Goal: Task Accomplishment & Management: Use online tool/utility

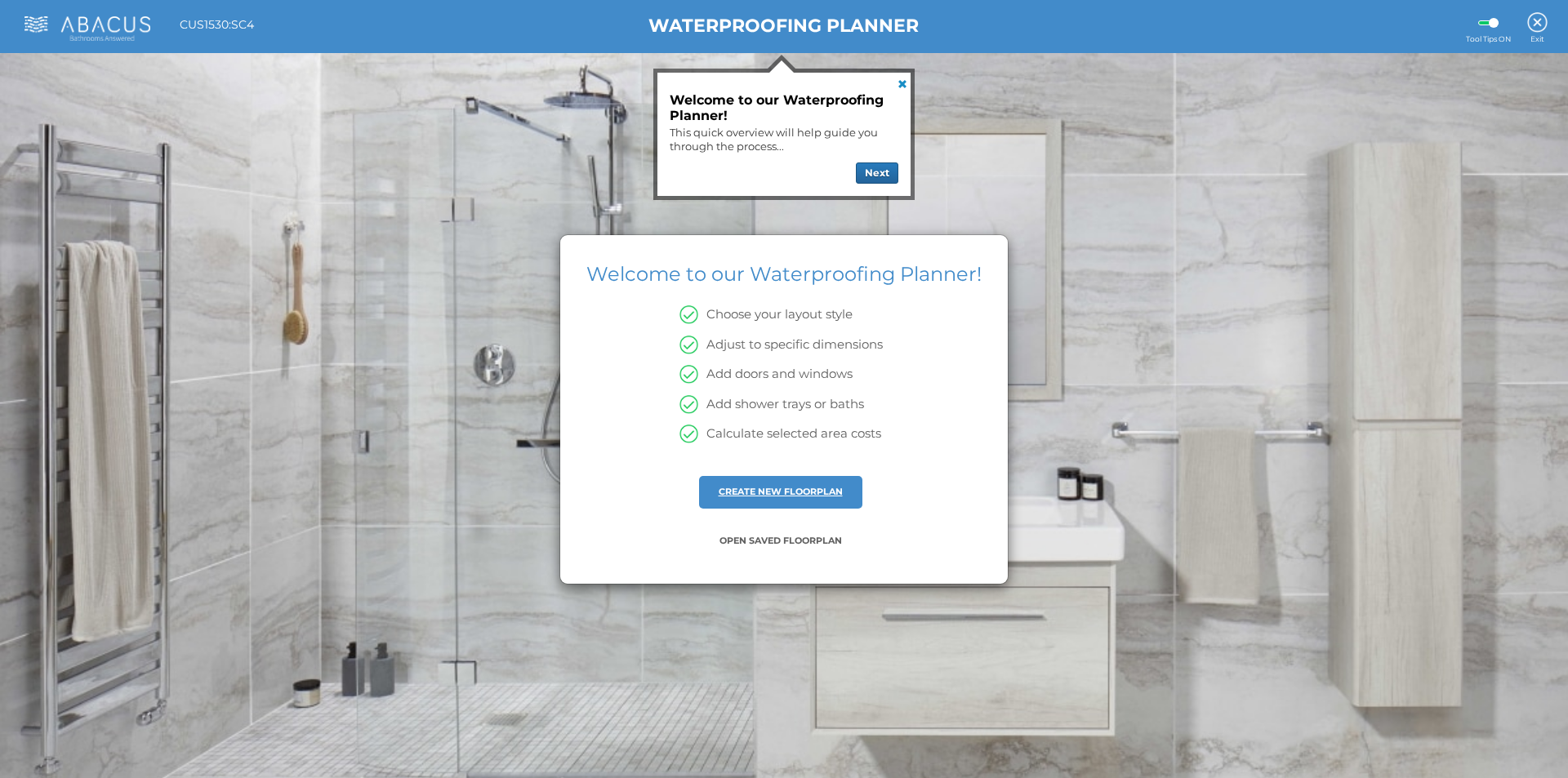
click at [772, 491] on link "CREATE NEW FLOORPLAN" at bounding box center [780, 492] width 124 height 12
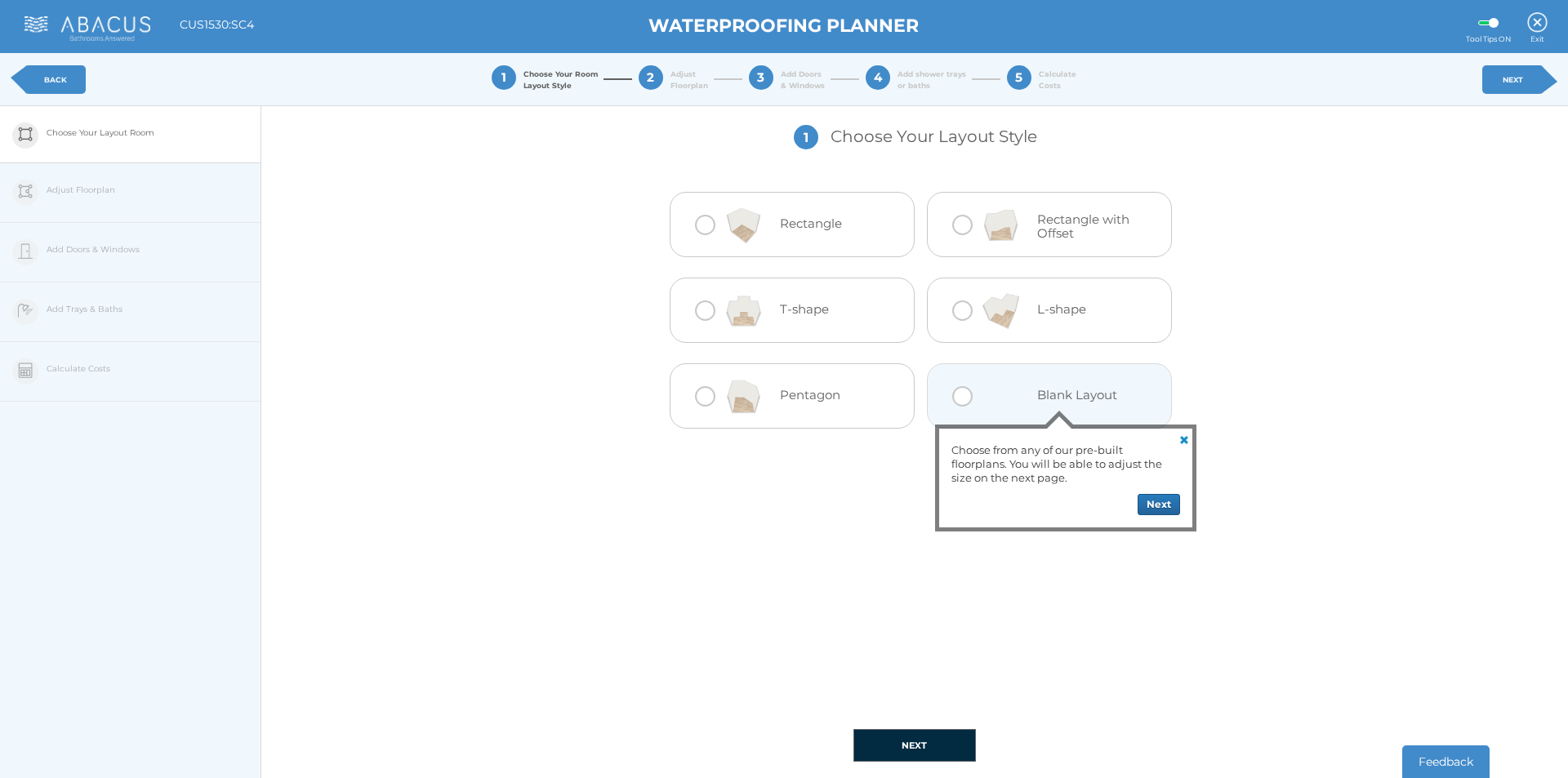
click at [933, 403] on div "Blank Layout" at bounding box center [1049, 396] width 245 height 65
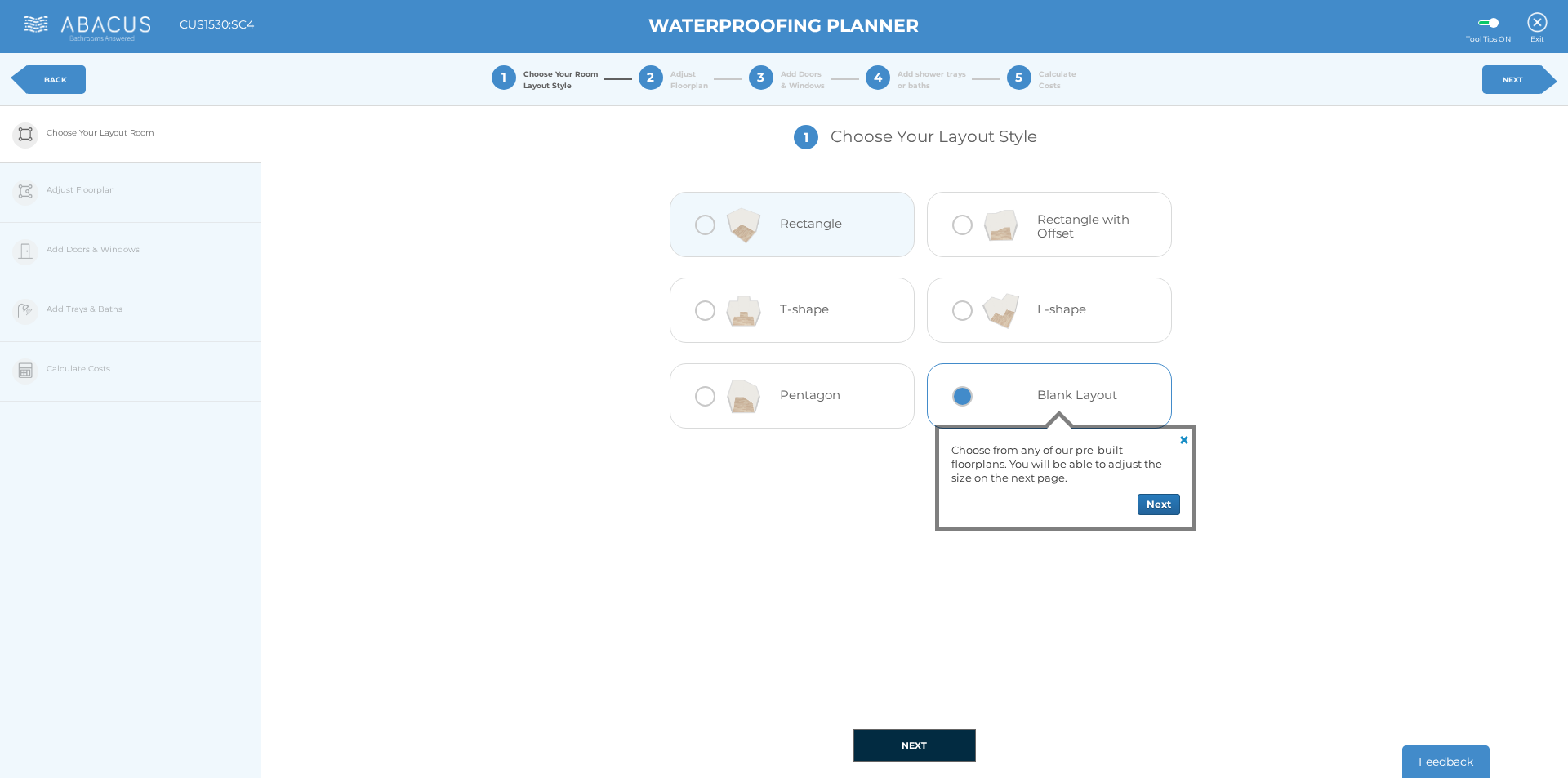
click at [696, 223] on div at bounding box center [705, 225] width 21 height 21
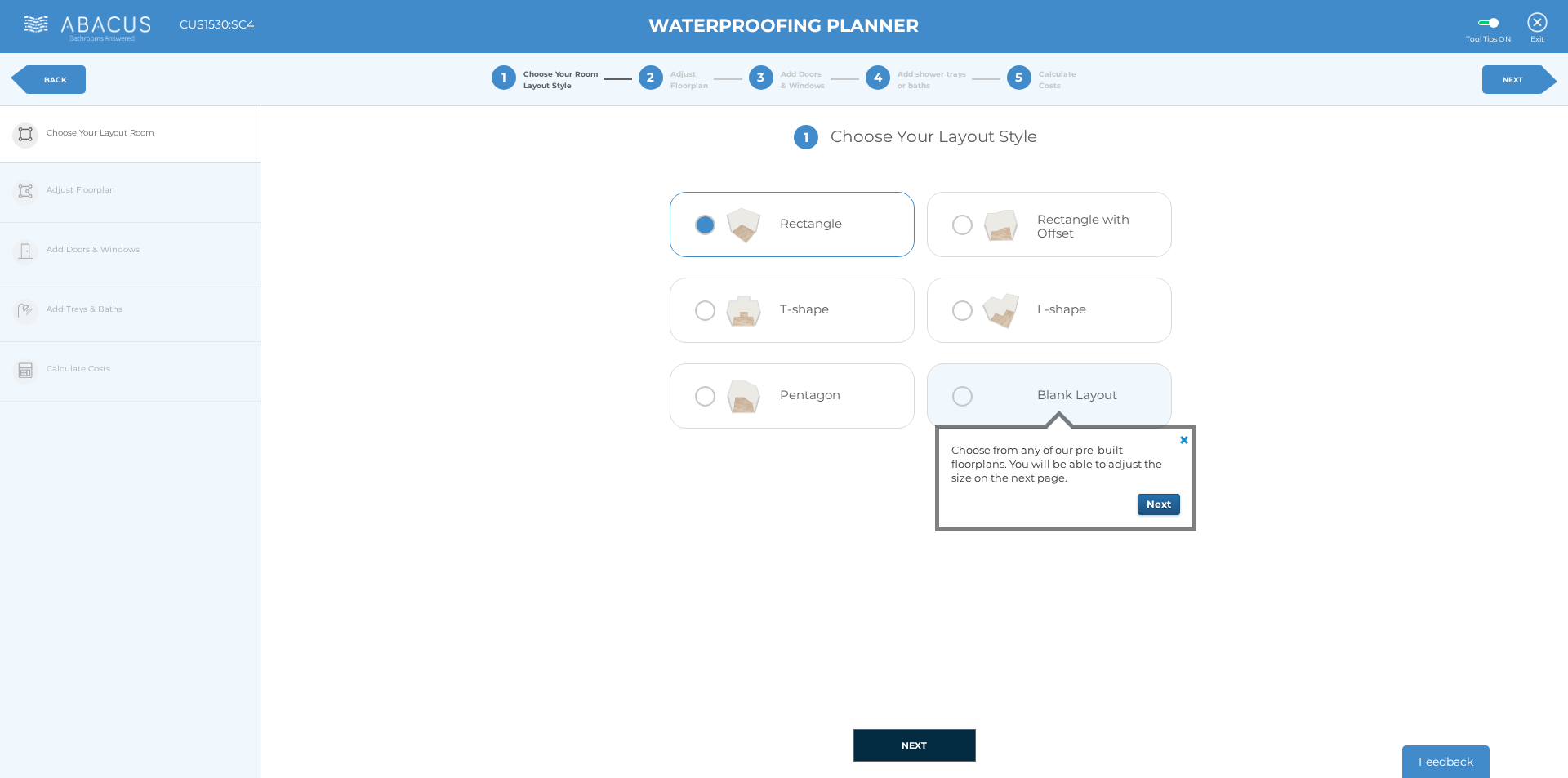
click at [1164, 495] on button "Next" at bounding box center [1159, 505] width 43 height 21
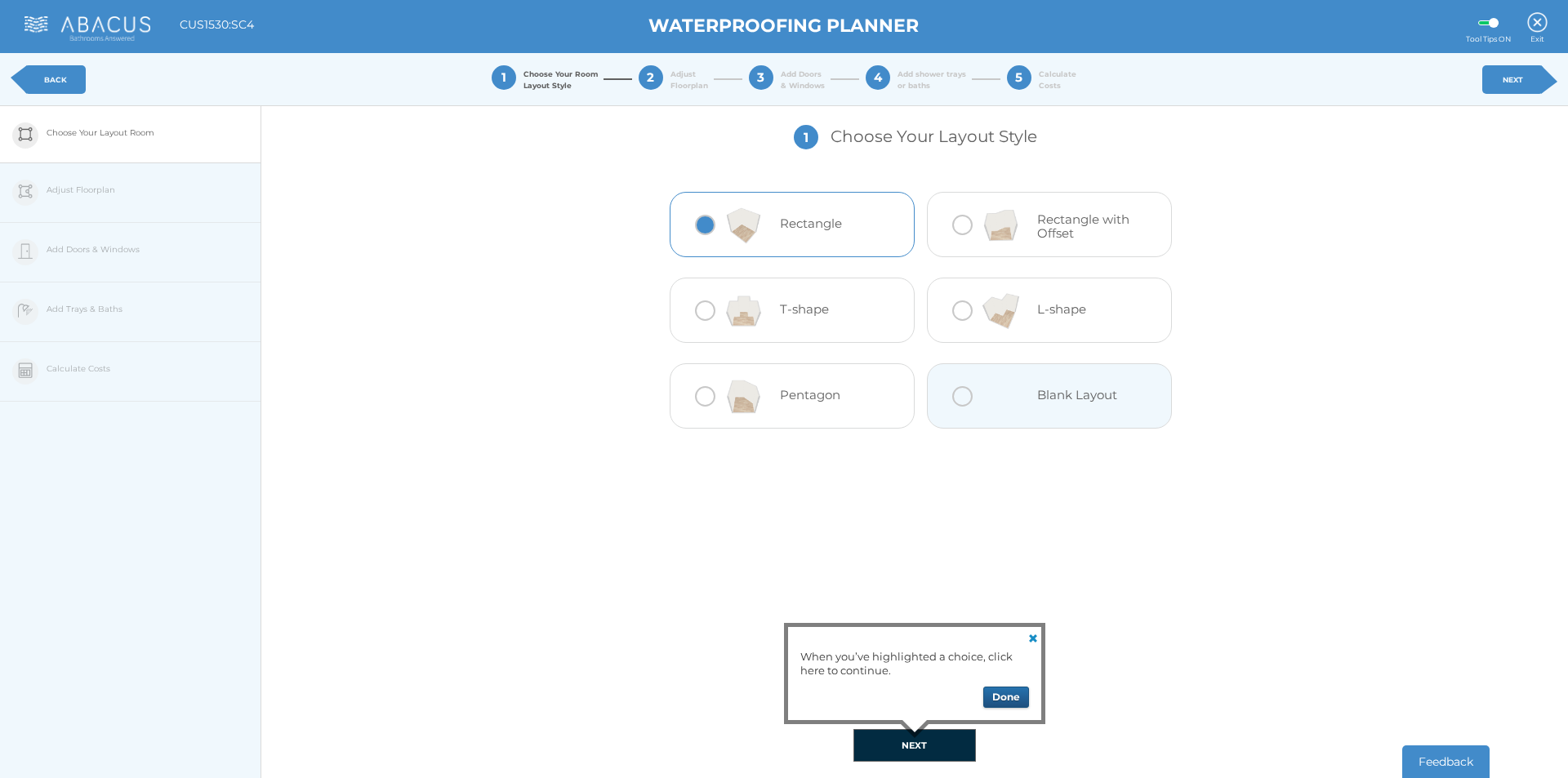
click at [1015, 690] on button "Done" at bounding box center [1006, 697] width 46 height 21
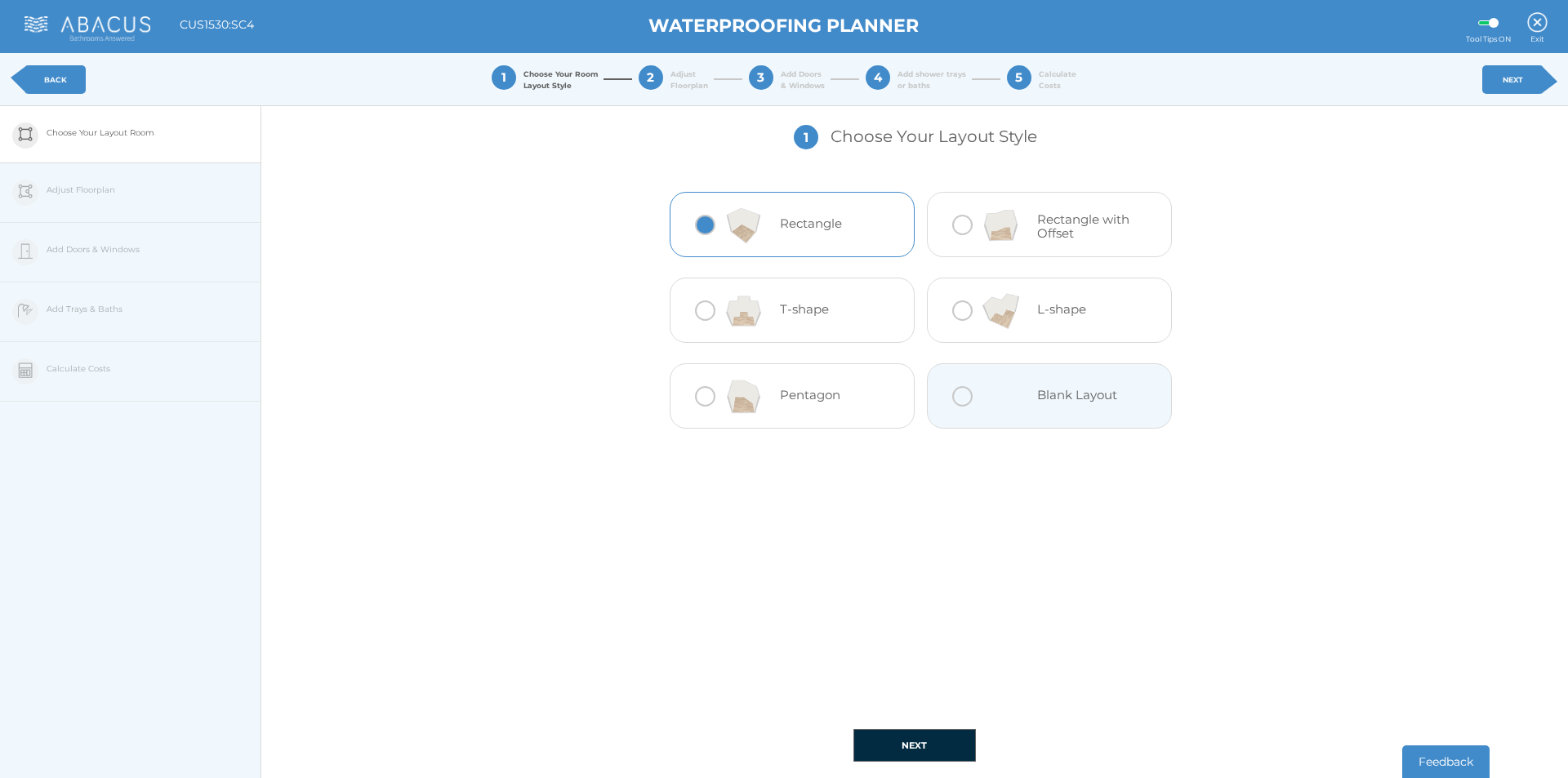
click at [962, 733] on button "NEXT" at bounding box center [914, 746] width 123 height 33
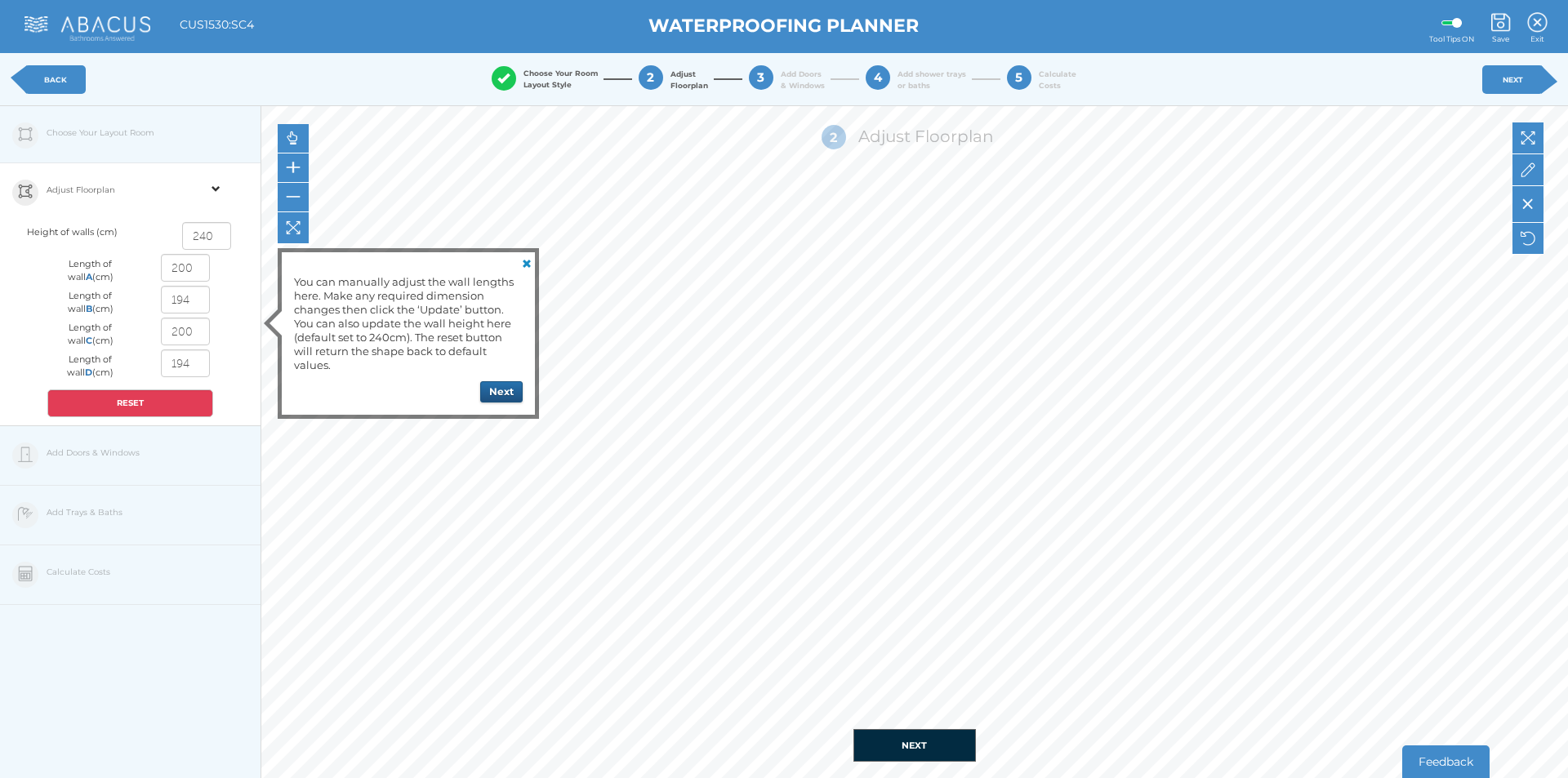
click at [491, 382] on button "Next" at bounding box center [502, 392] width 43 height 21
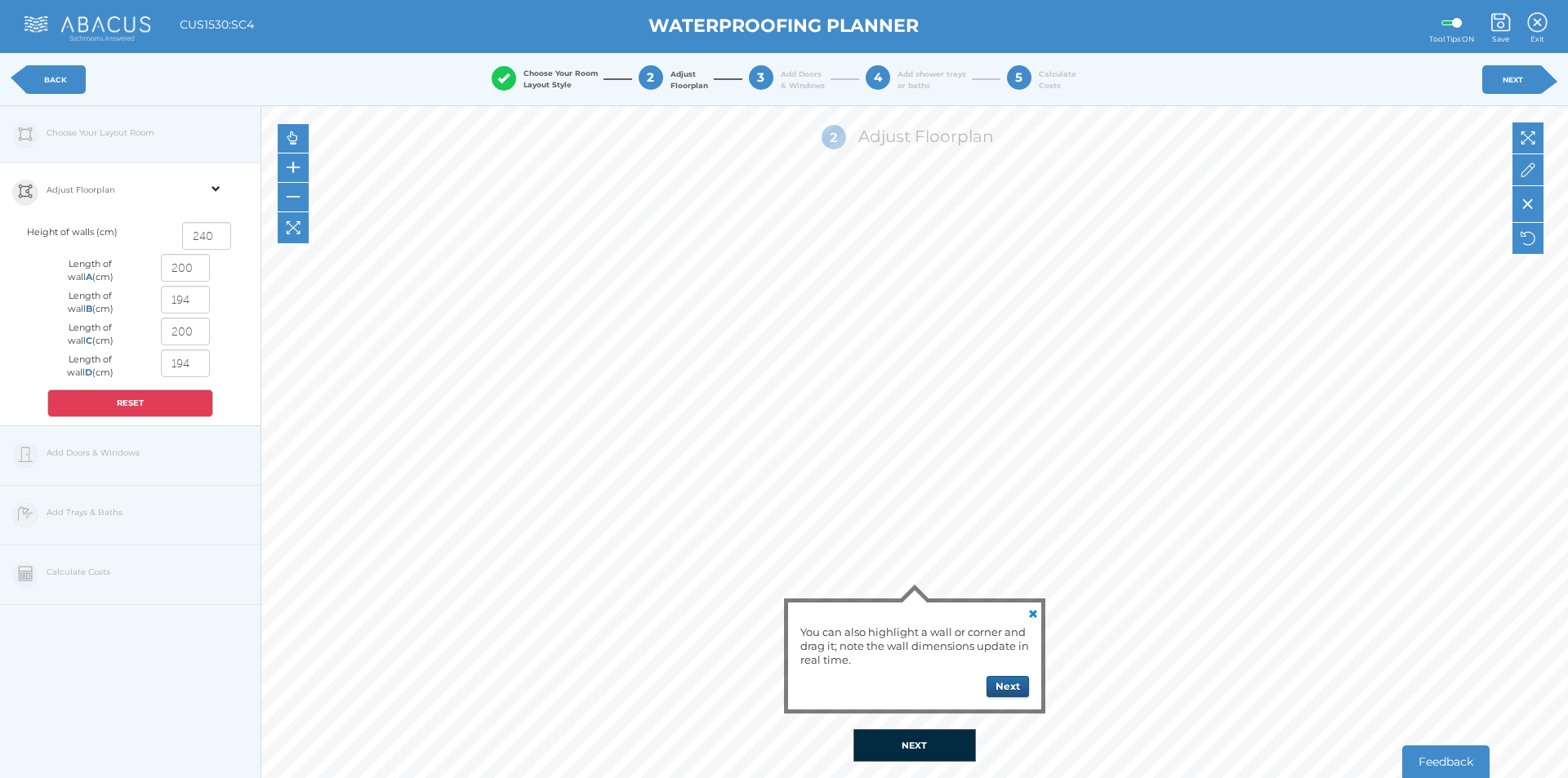
click at [1010, 685] on button "Next" at bounding box center [1008, 687] width 43 height 21
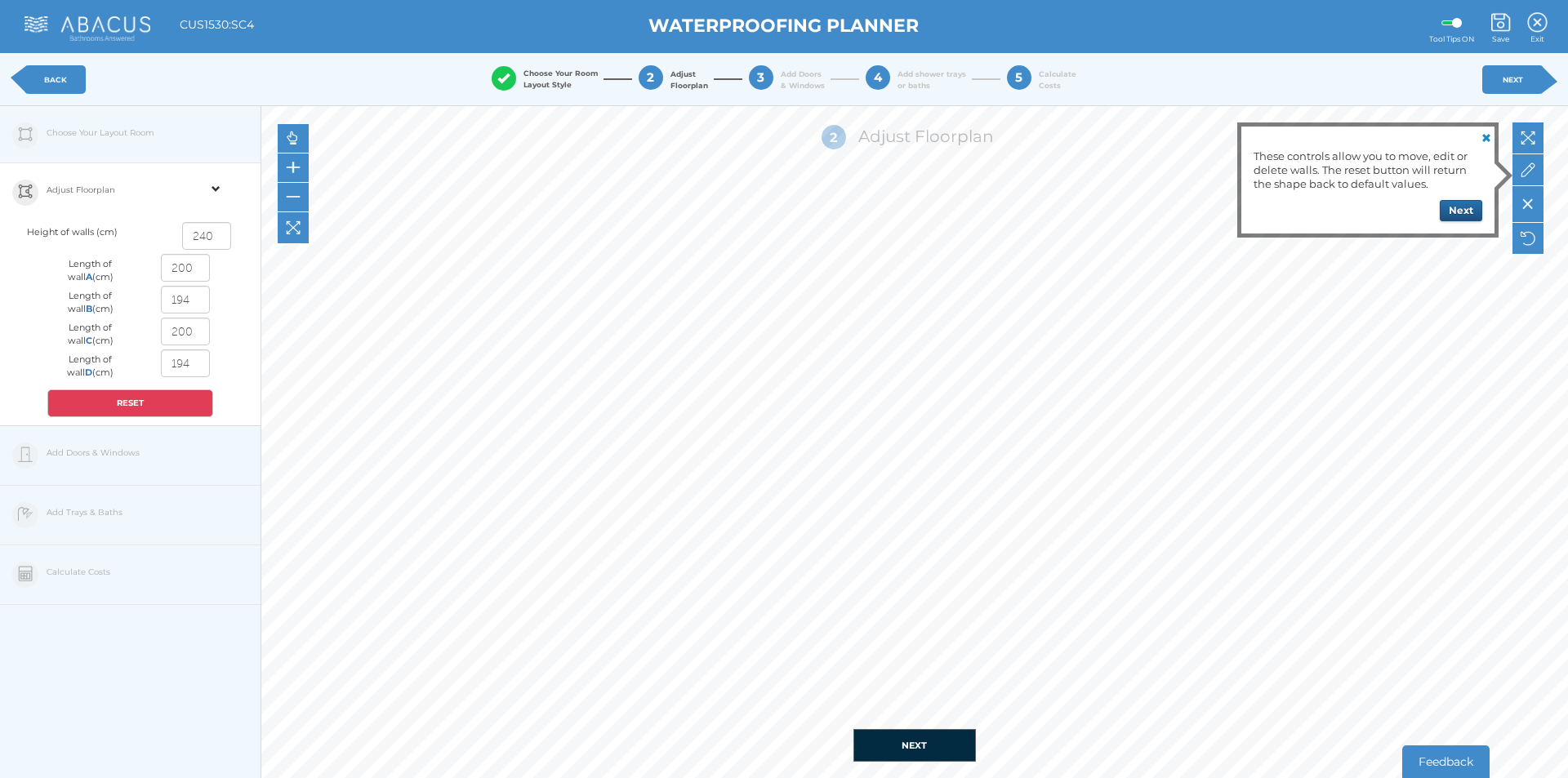
click at [1467, 208] on button "Next" at bounding box center [1461, 211] width 43 height 21
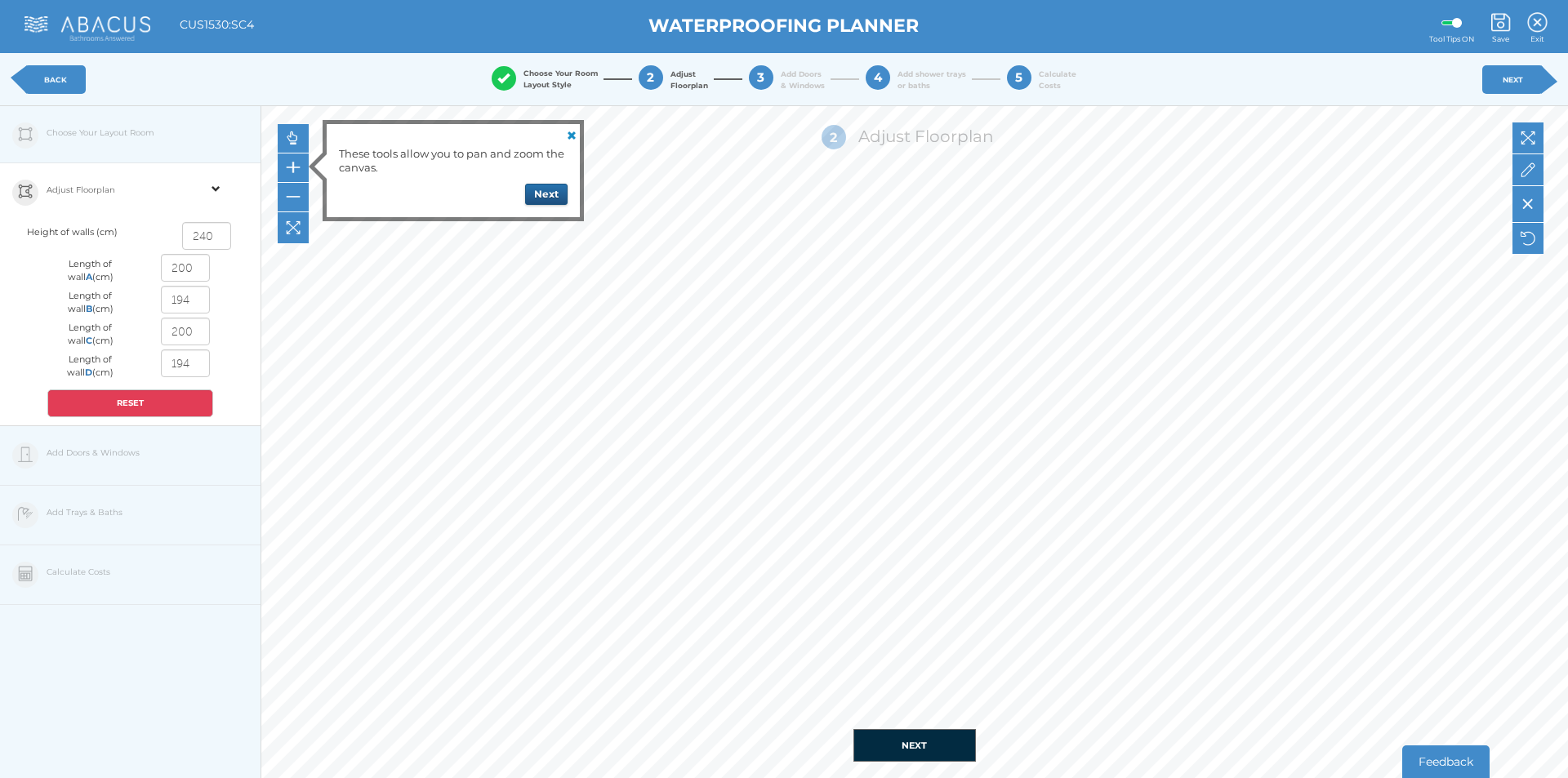
click at [529, 194] on button "Next" at bounding box center [547, 194] width 43 height 21
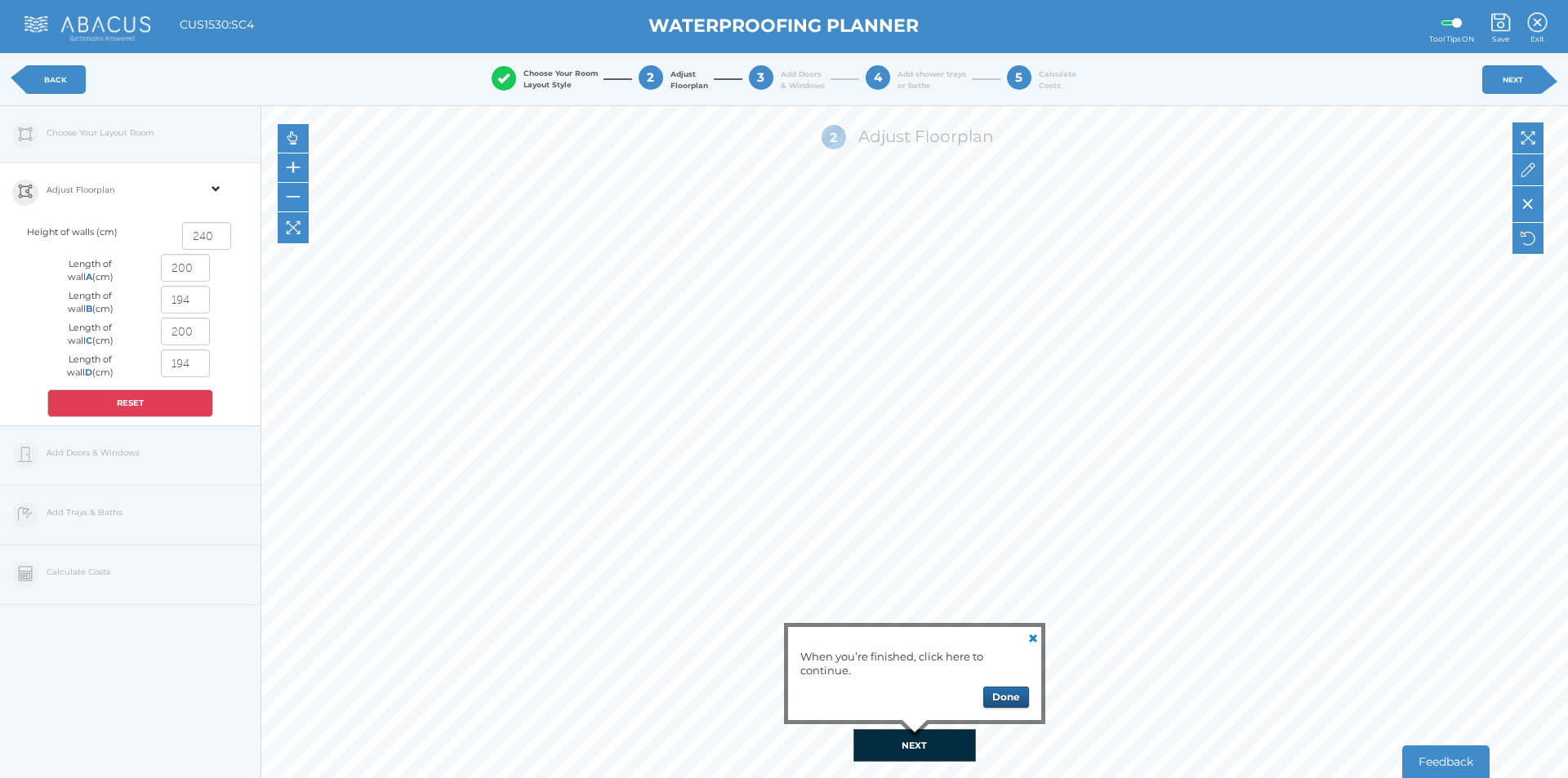
click at [1009, 699] on button "Done" at bounding box center [1006, 697] width 46 height 21
click at [941, 743] on button "NEXT" at bounding box center [914, 746] width 123 height 33
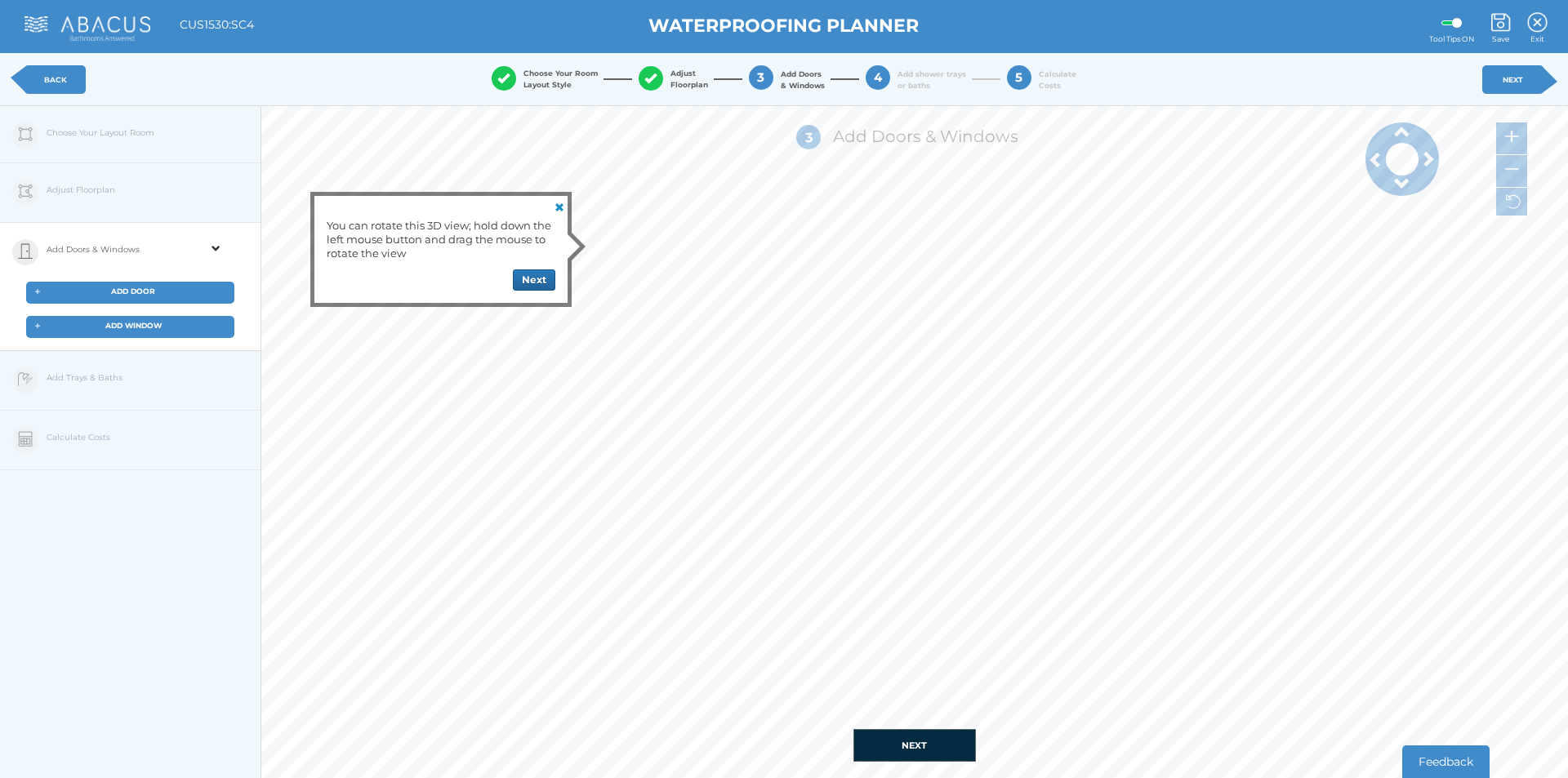
click at [180, 292] on div "+ ADD DOOR" at bounding box center [130, 293] width 208 height 22
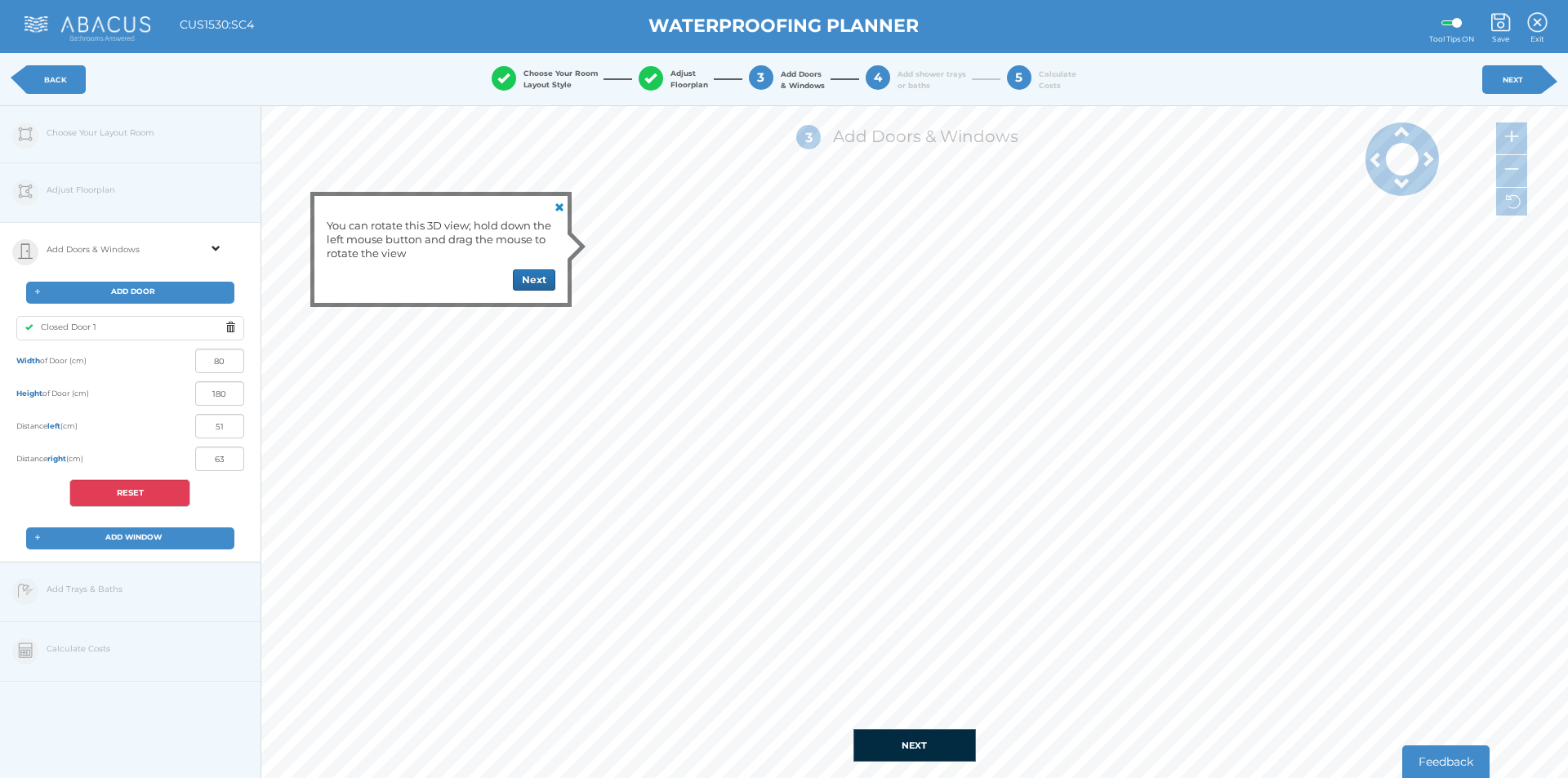
type input "59"
type input "61"
type input "95"
type input "25"
type input "21"
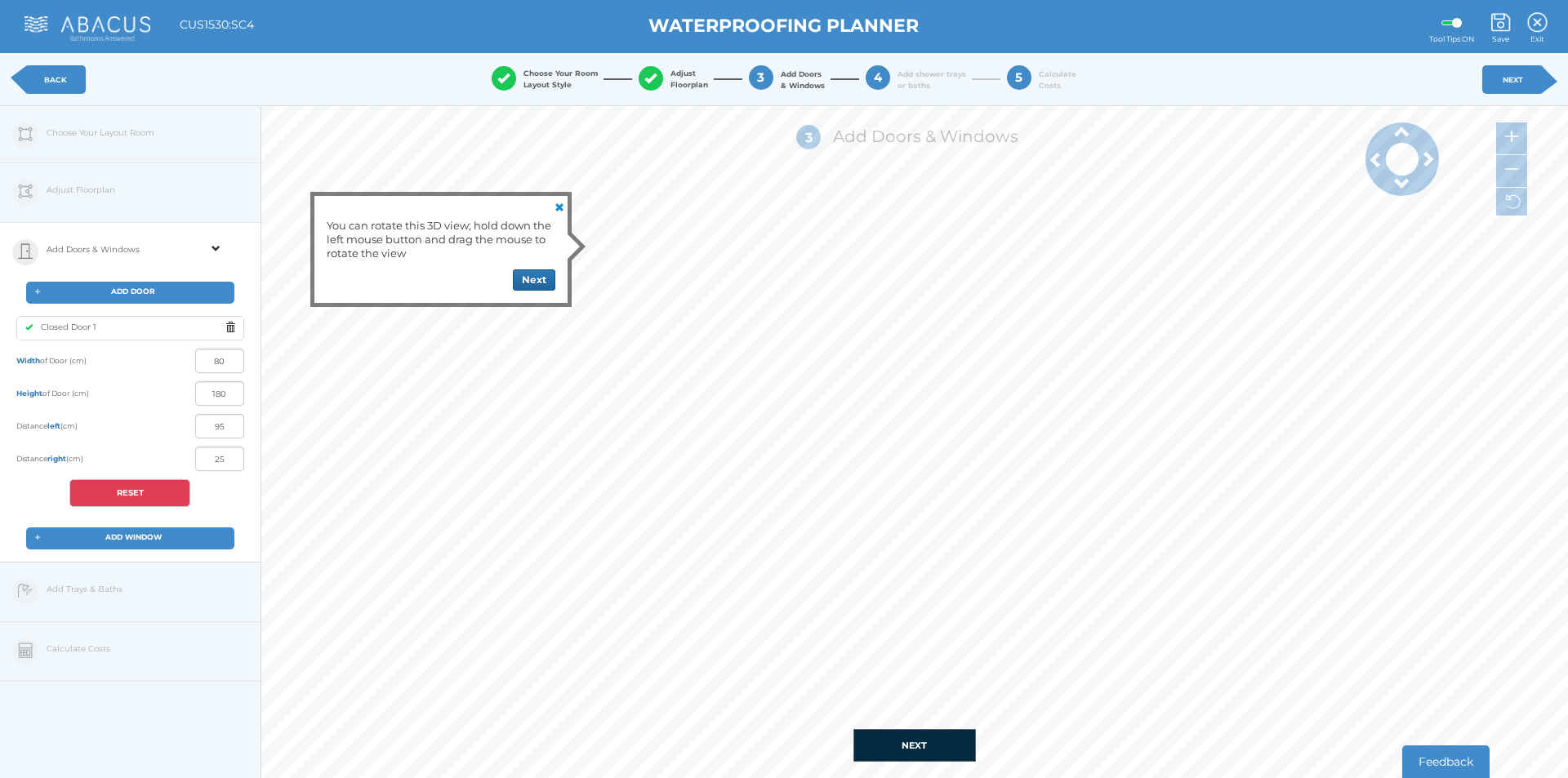
type input "93"
type input "51"
type input "63"
type input "48"
type input "72"
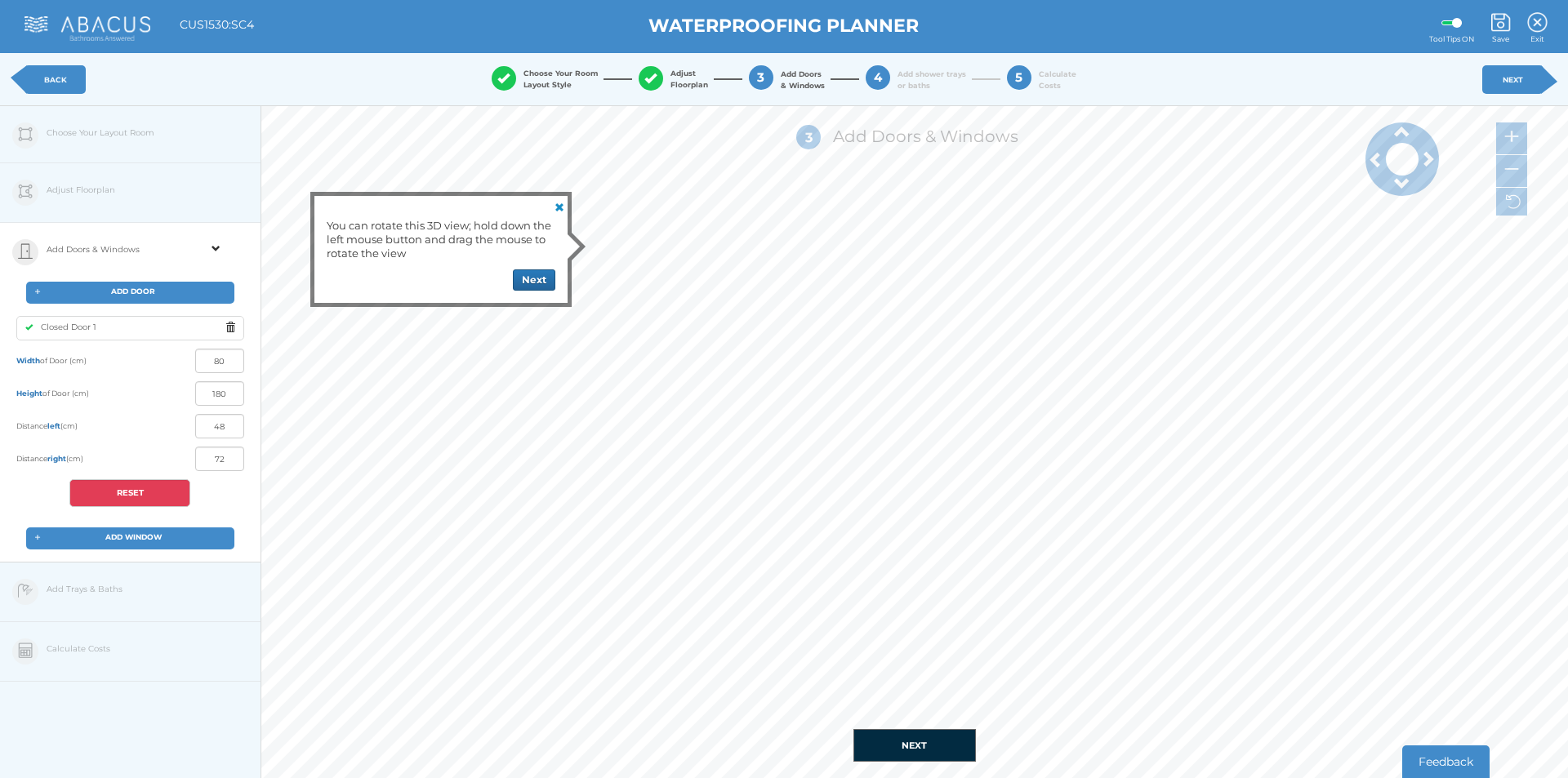
type input "74"
type input "46"
type input "60"
type input "90"
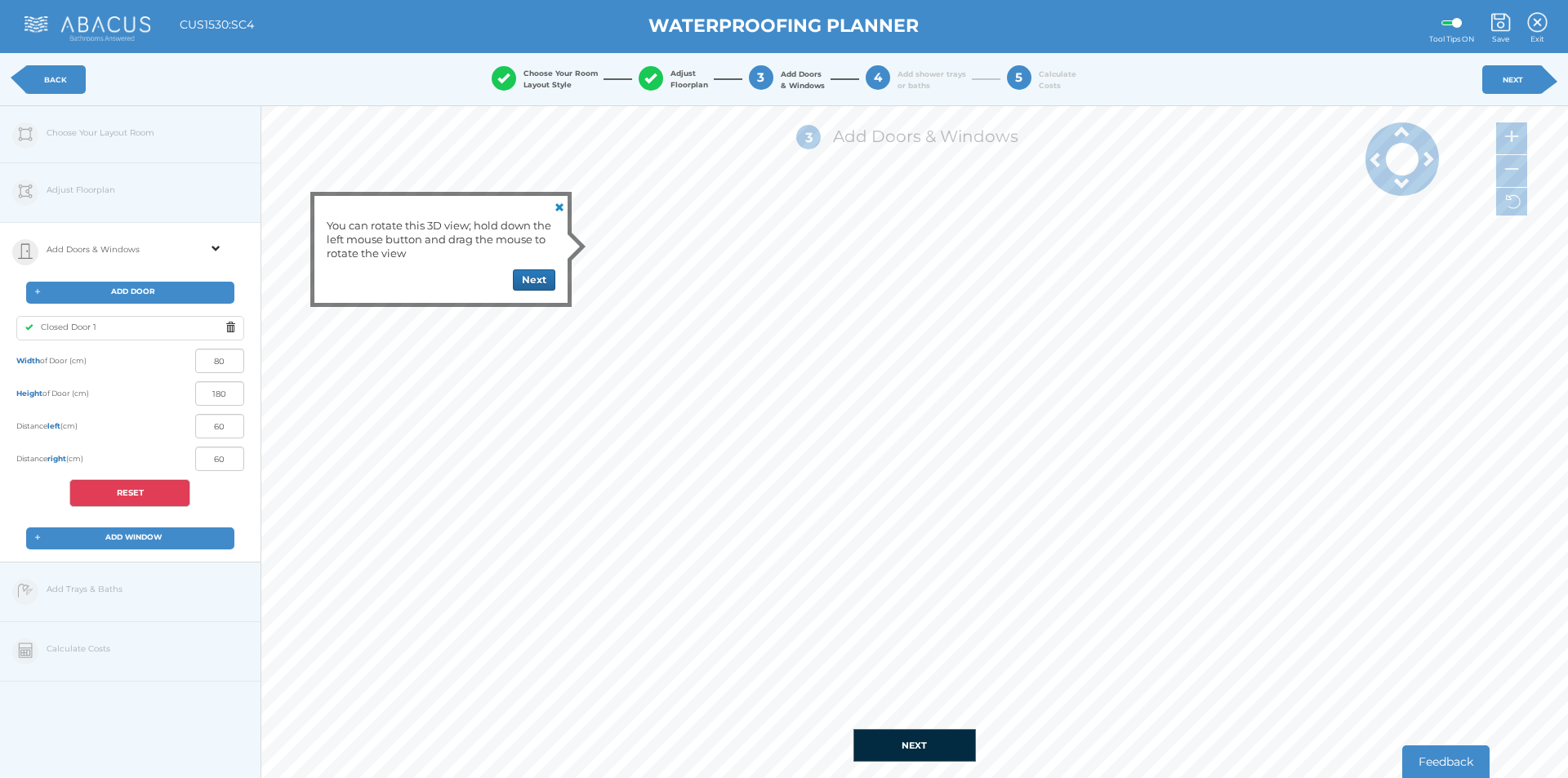
type input "30"
type input "120"
type input "0"
click at [138, 537] on span "ADD WINDOW" at bounding box center [133, 537] width 57 height 9
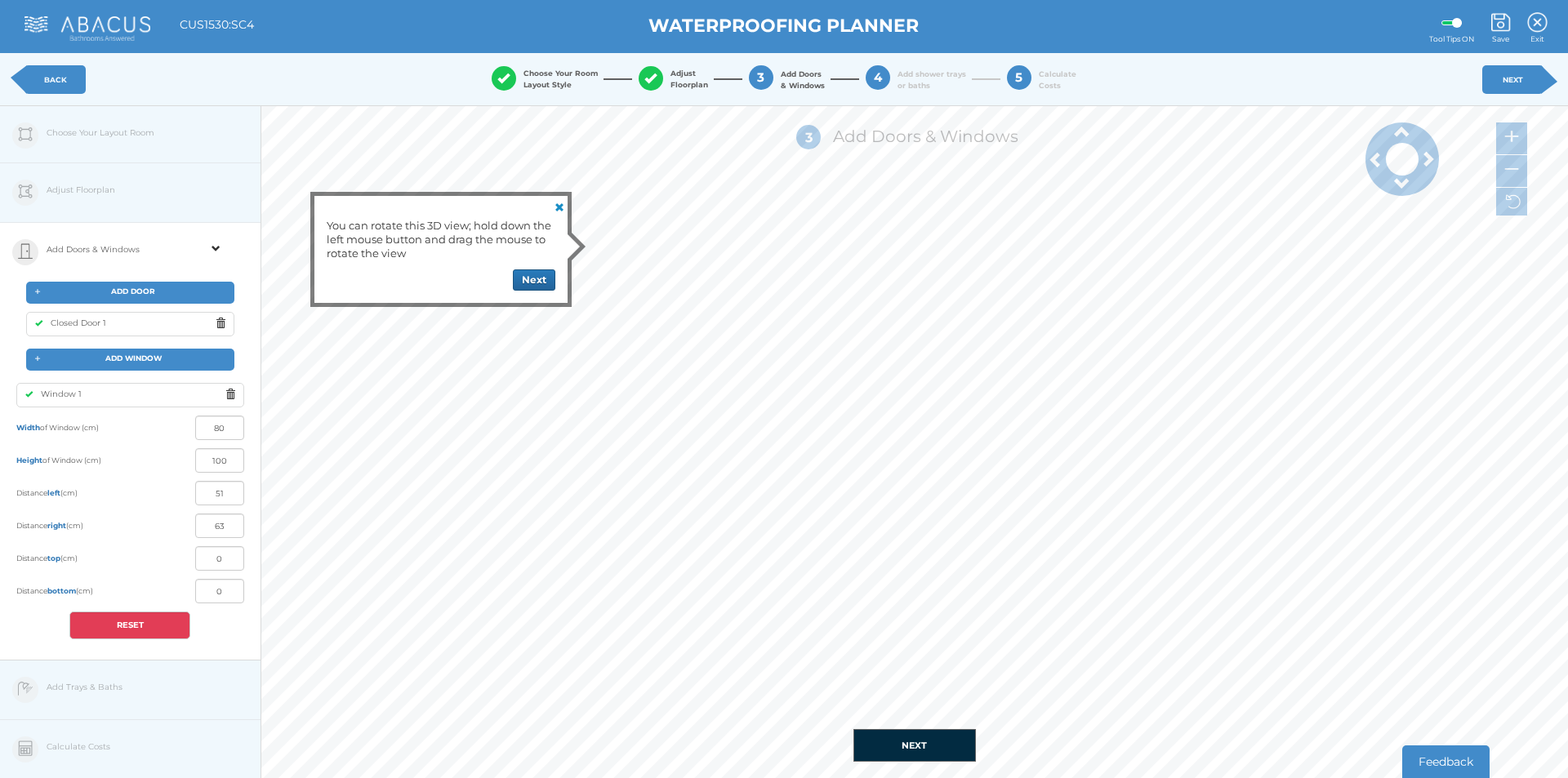
type input "0"
type input "114"
type input "1"
type input "139"
type input "120"
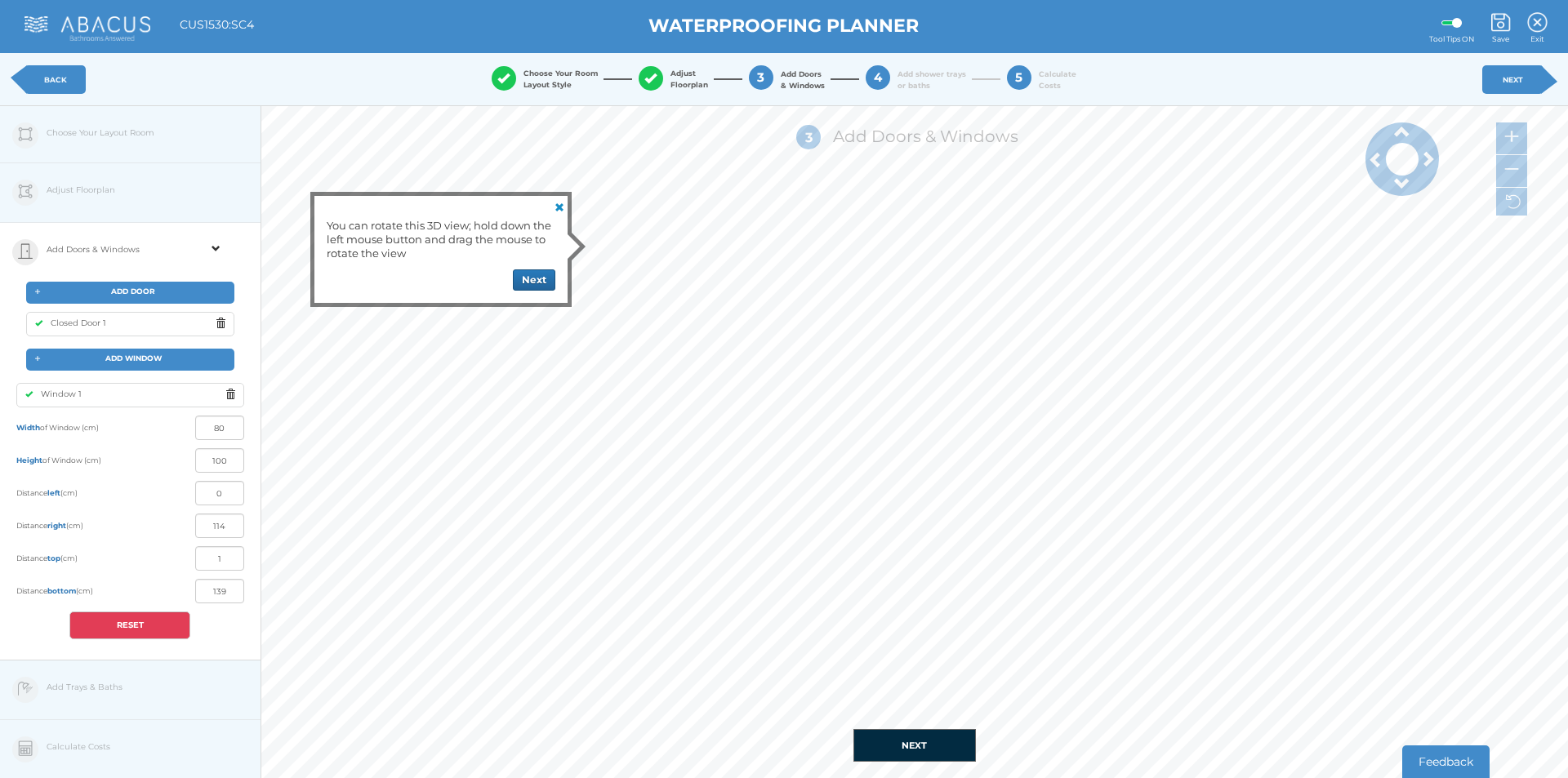
type input "0"
type input "86"
type input "54"
type input "0"
type input "114"
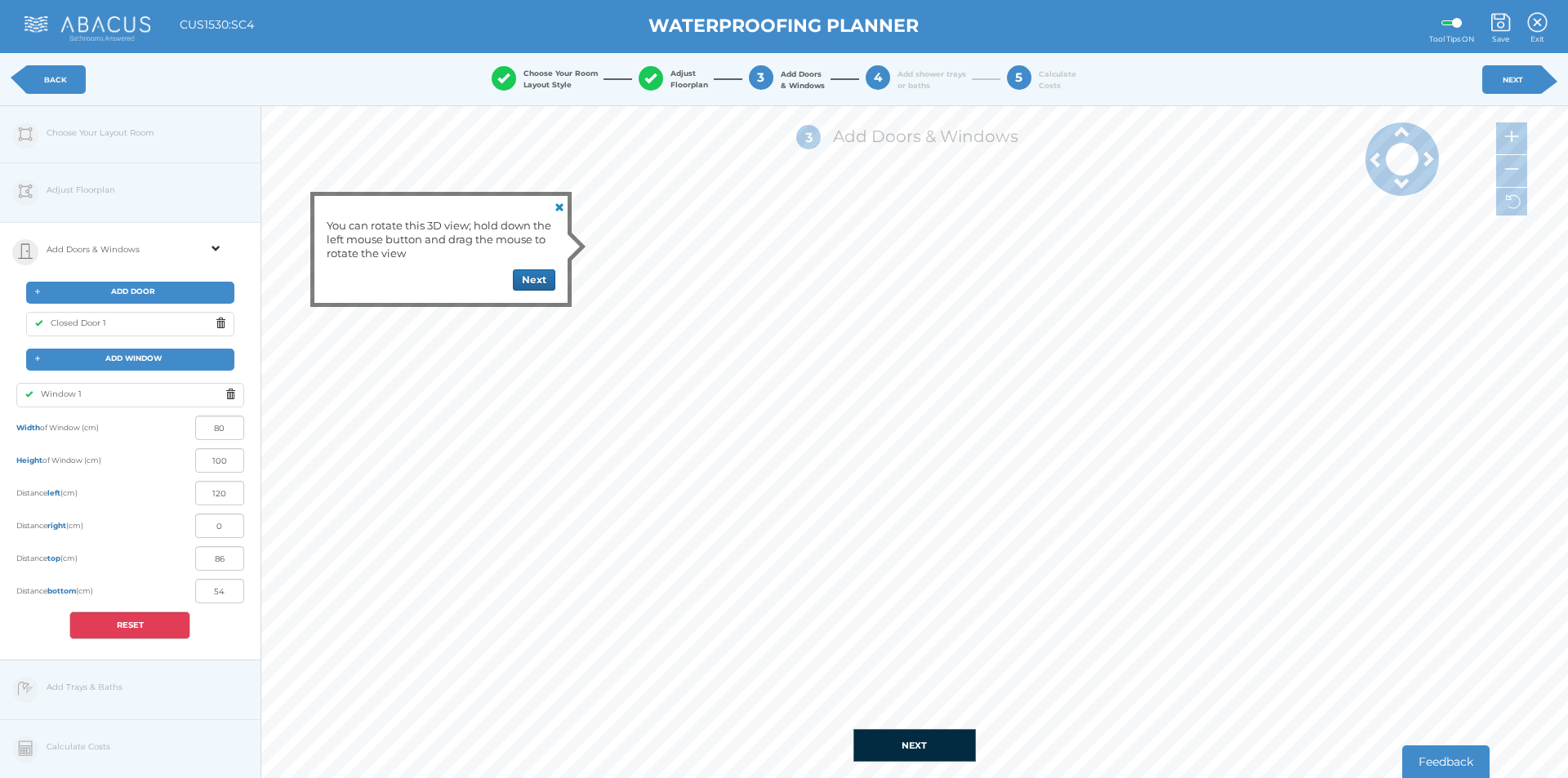
type input "1"
type input "139"
click at [1433, 155] on span at bounding box center [1427, 159] width 73 height 16
click at [1427, 164] on span at bounding box center [1427, 159] width 73 height 16
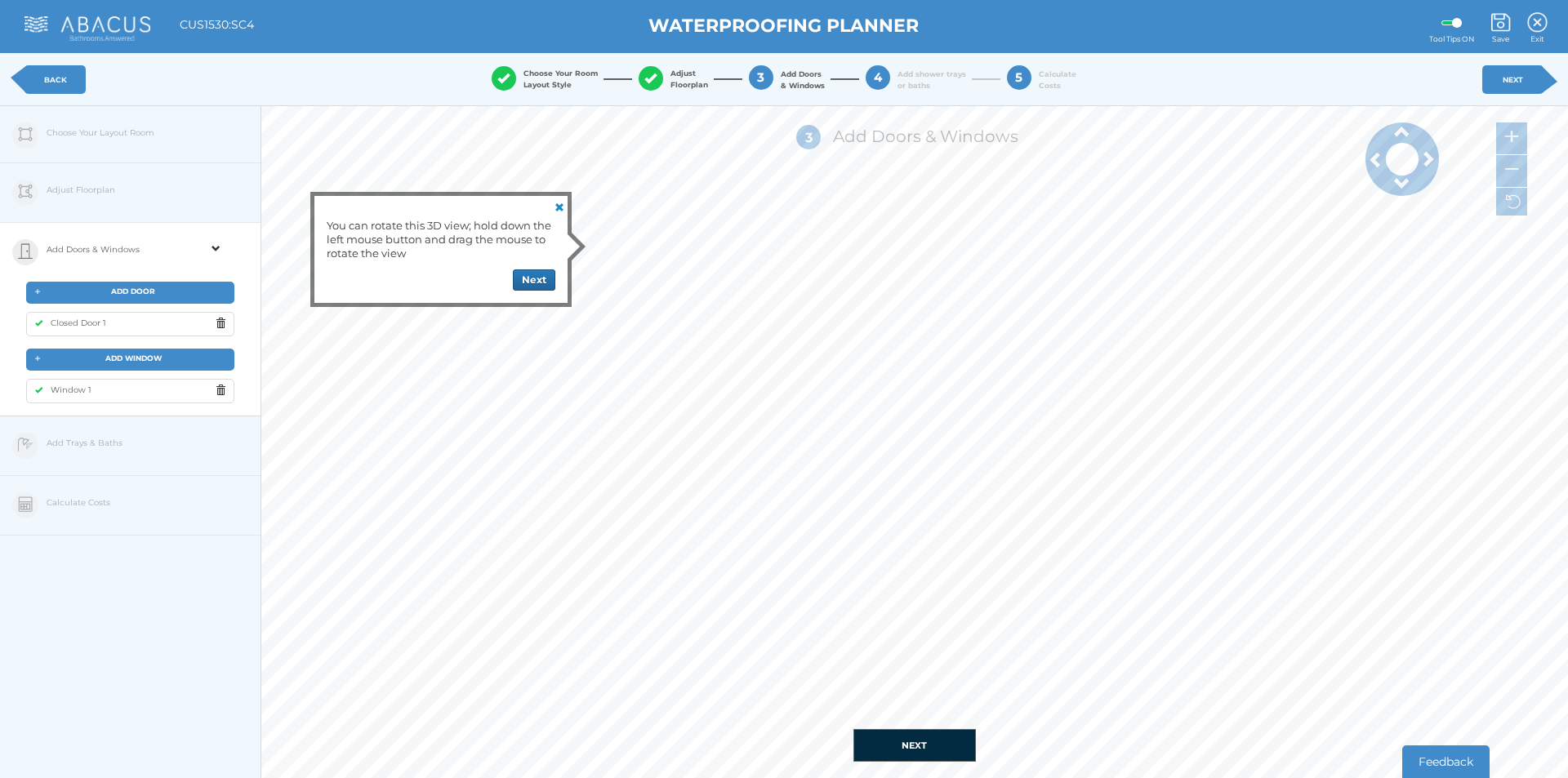
click at [1427, 163] on span at bounding box center [1427, 159] width 73 height 16
click at [1375, 160] on span at bounding box center [1376, 160] width 73 height 16
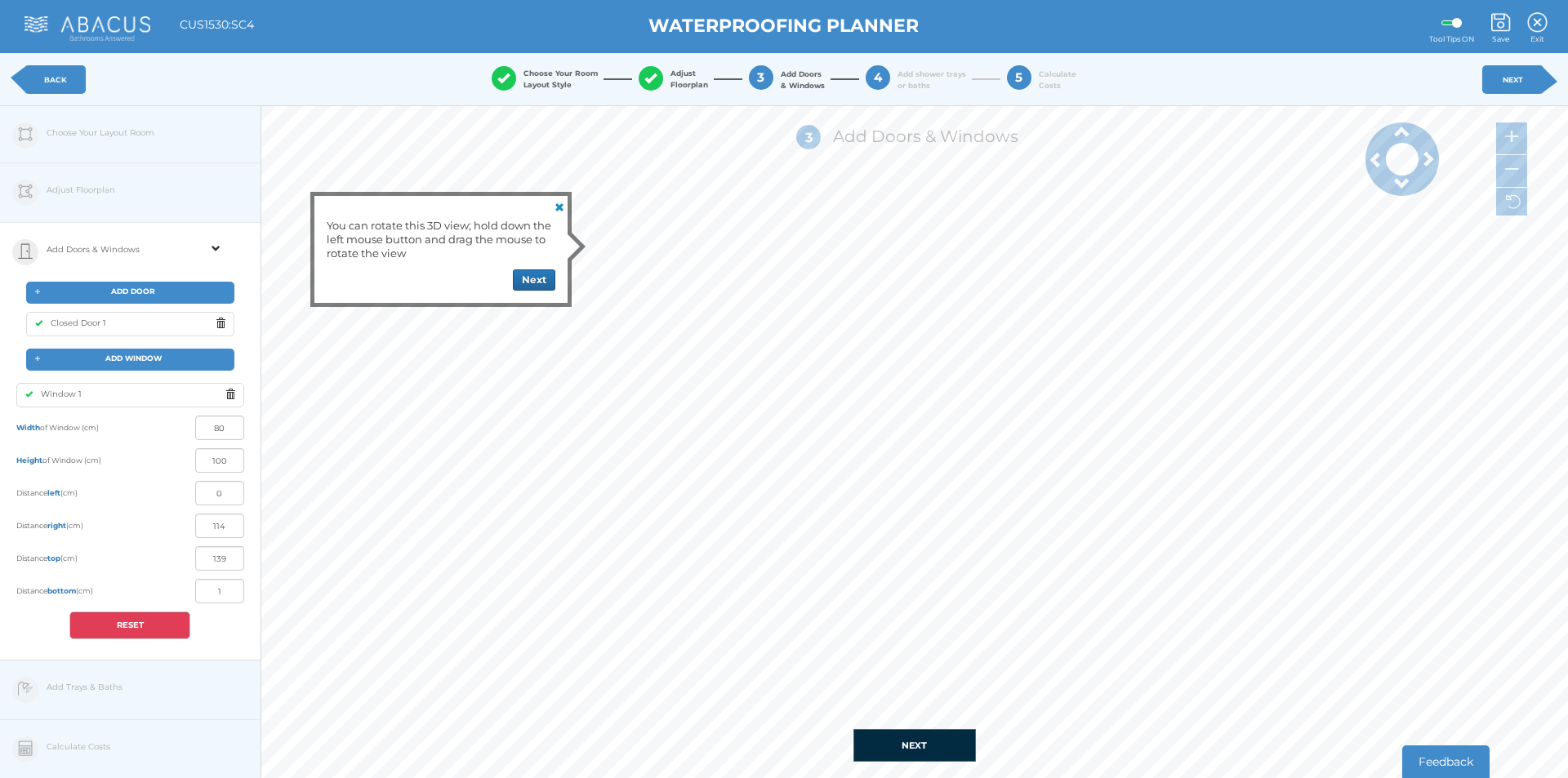
type input "67"
type input "53"
type input "24"
type input "116"
type input "53"
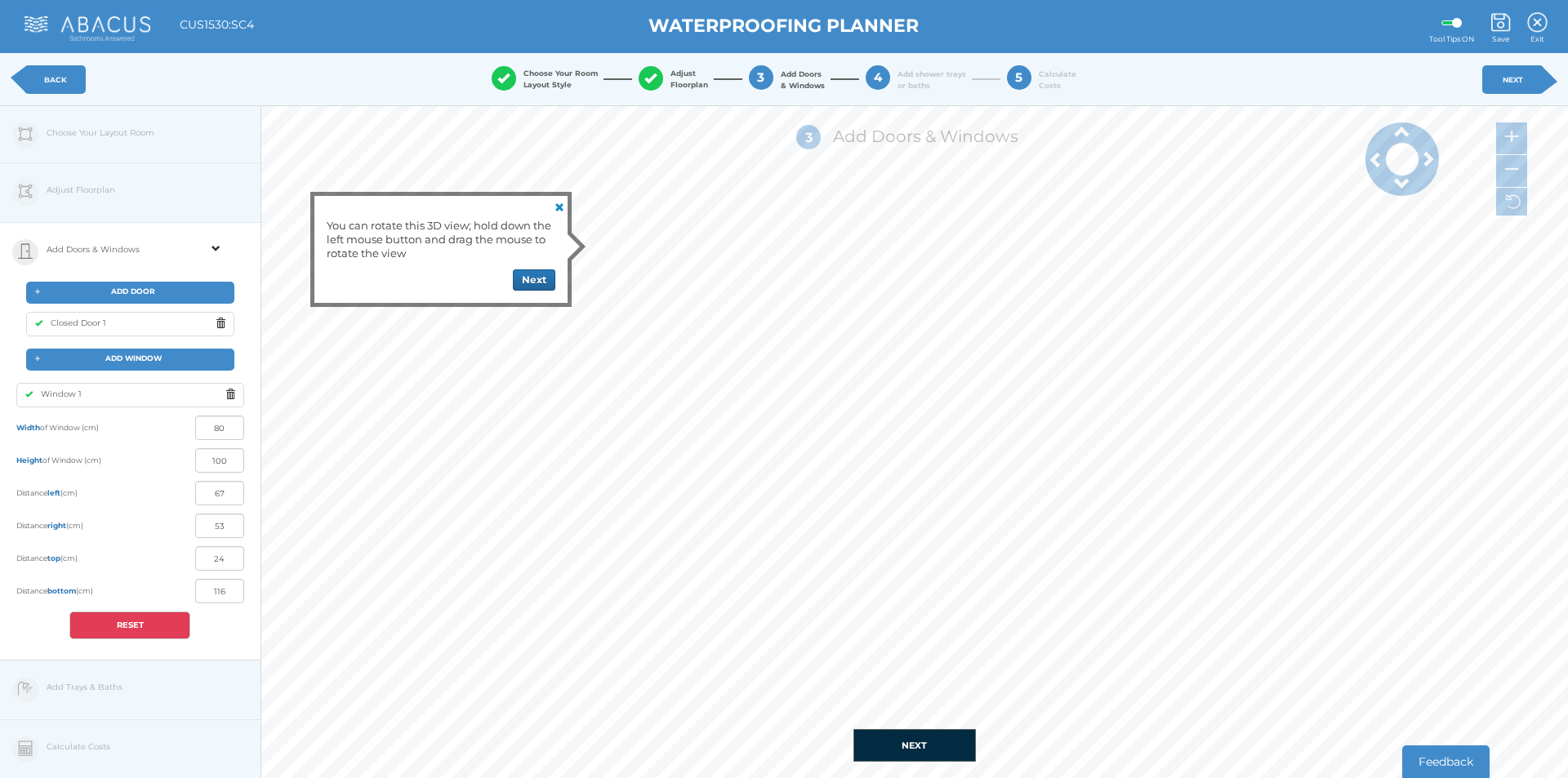
type input "67"
type input "15"
type input "125"
type input "51"
type input "69"
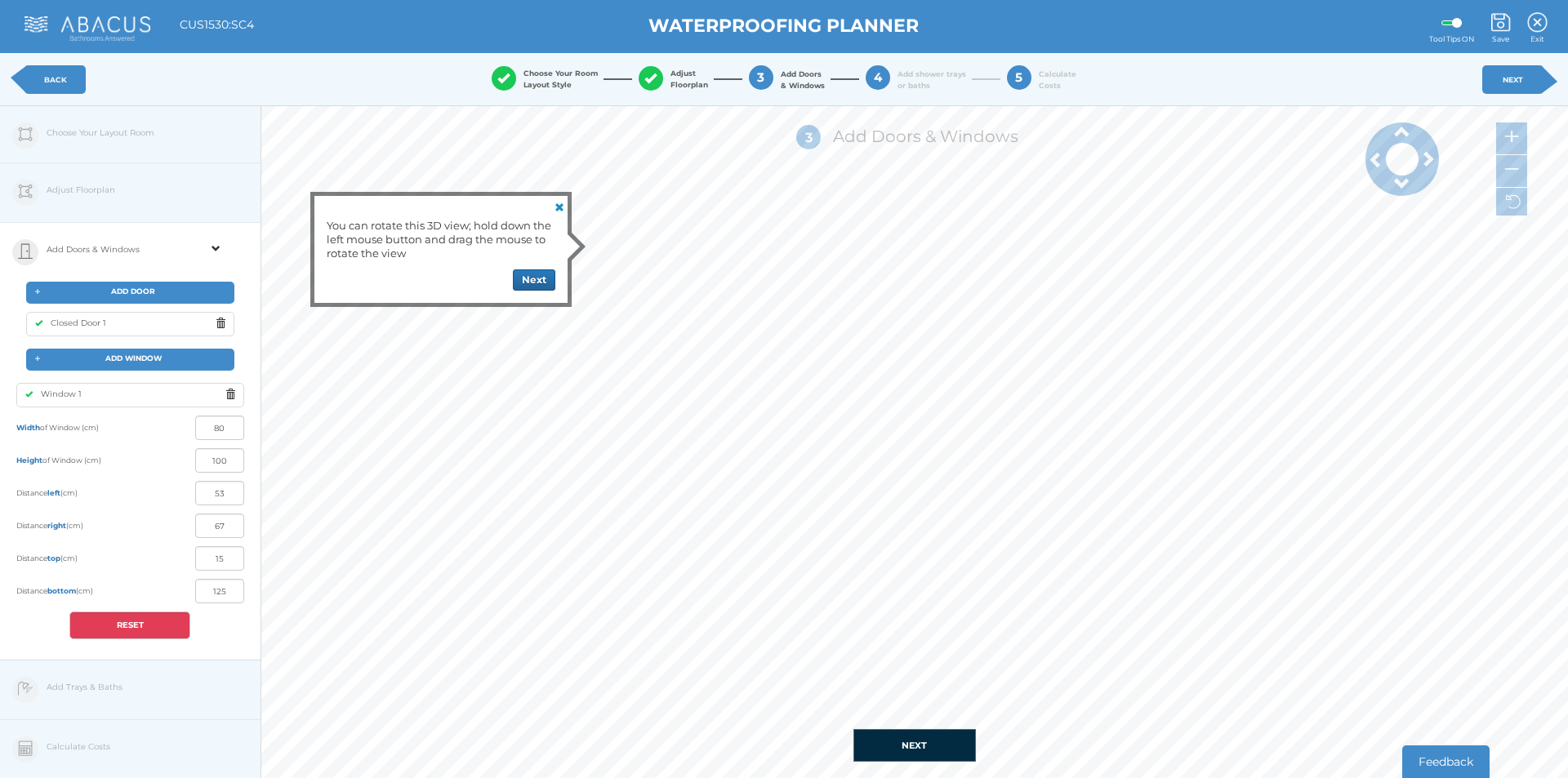
type input "13"
type input "127"
type input "46"
type input "74"
type input "30"
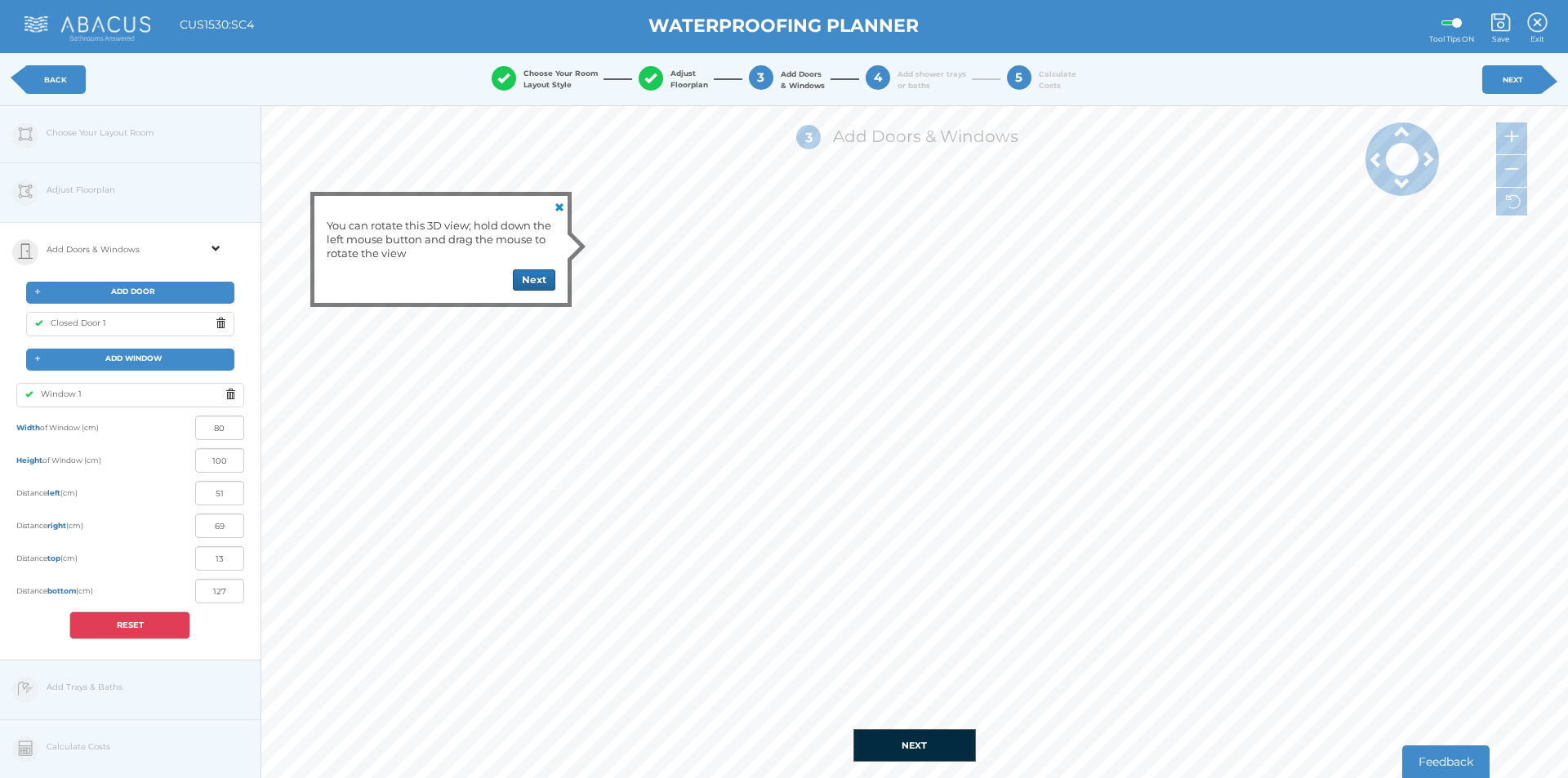
type input "110"
type input "45"
type input "75"
type input "46"
type input "94"
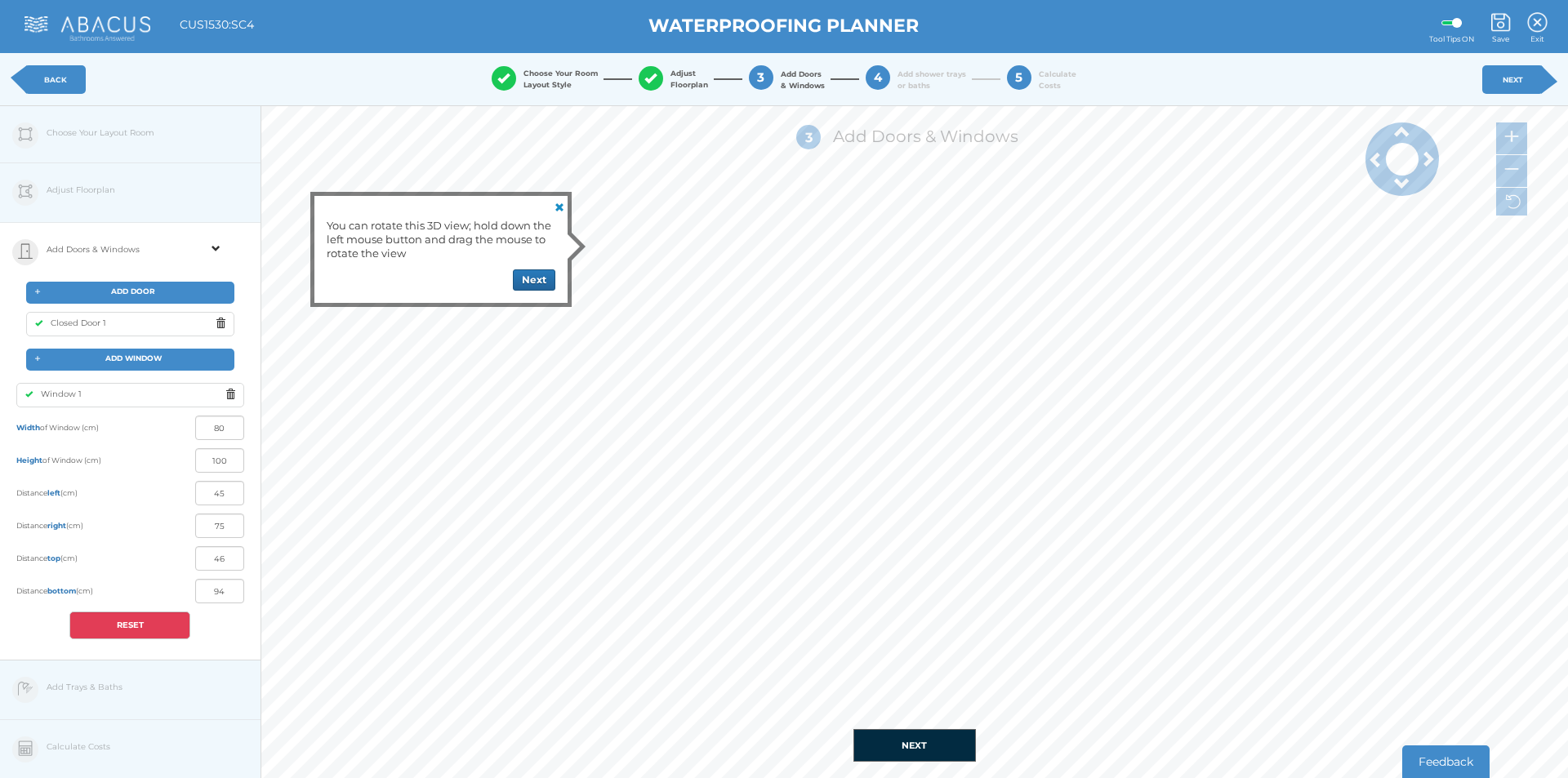
type input "44"
type input "76"
type input "58"
type input "82"
type input "49"
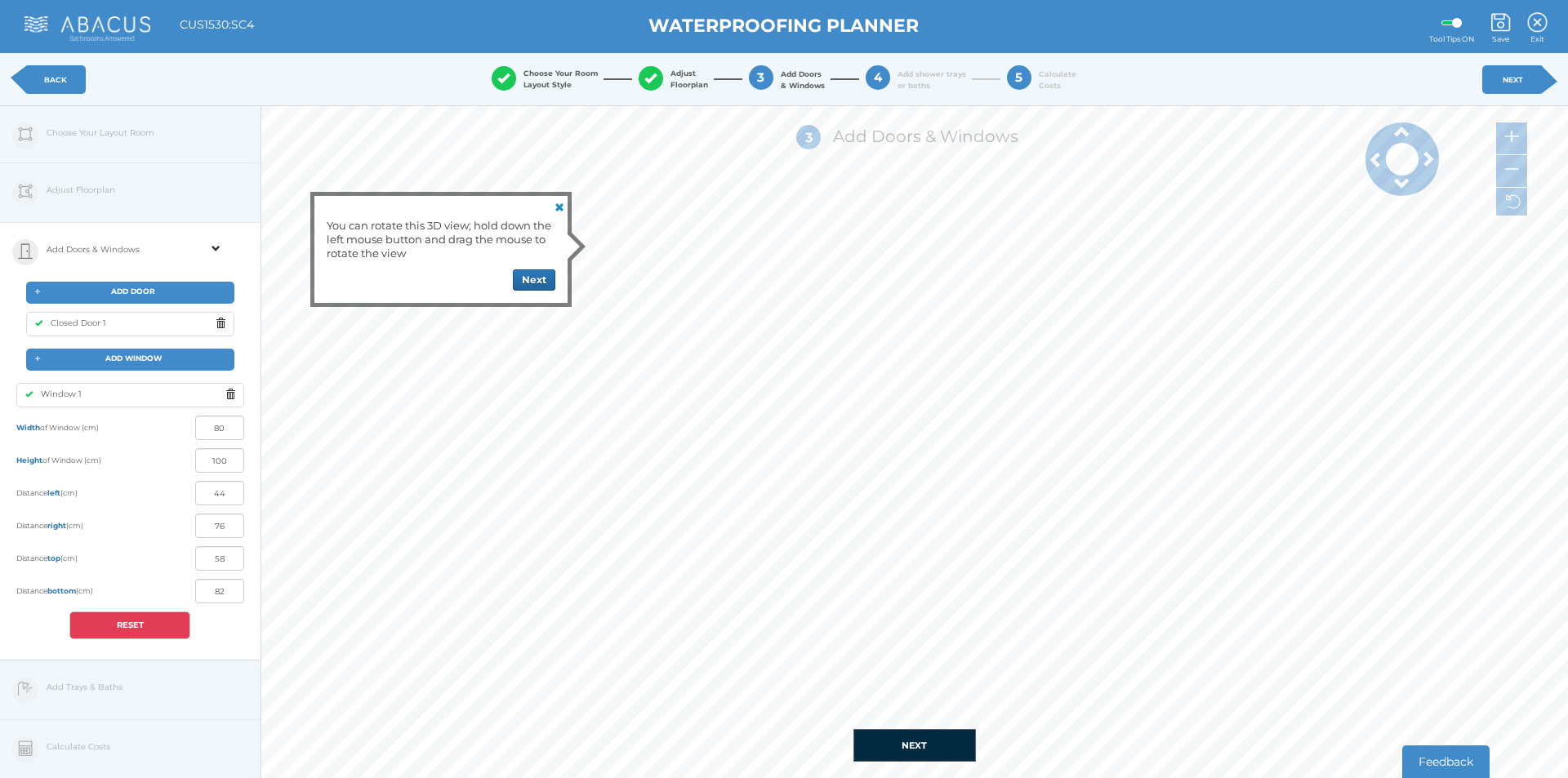
type input "71"
type input "64"
type input "76"
type input "52"
type input "68"
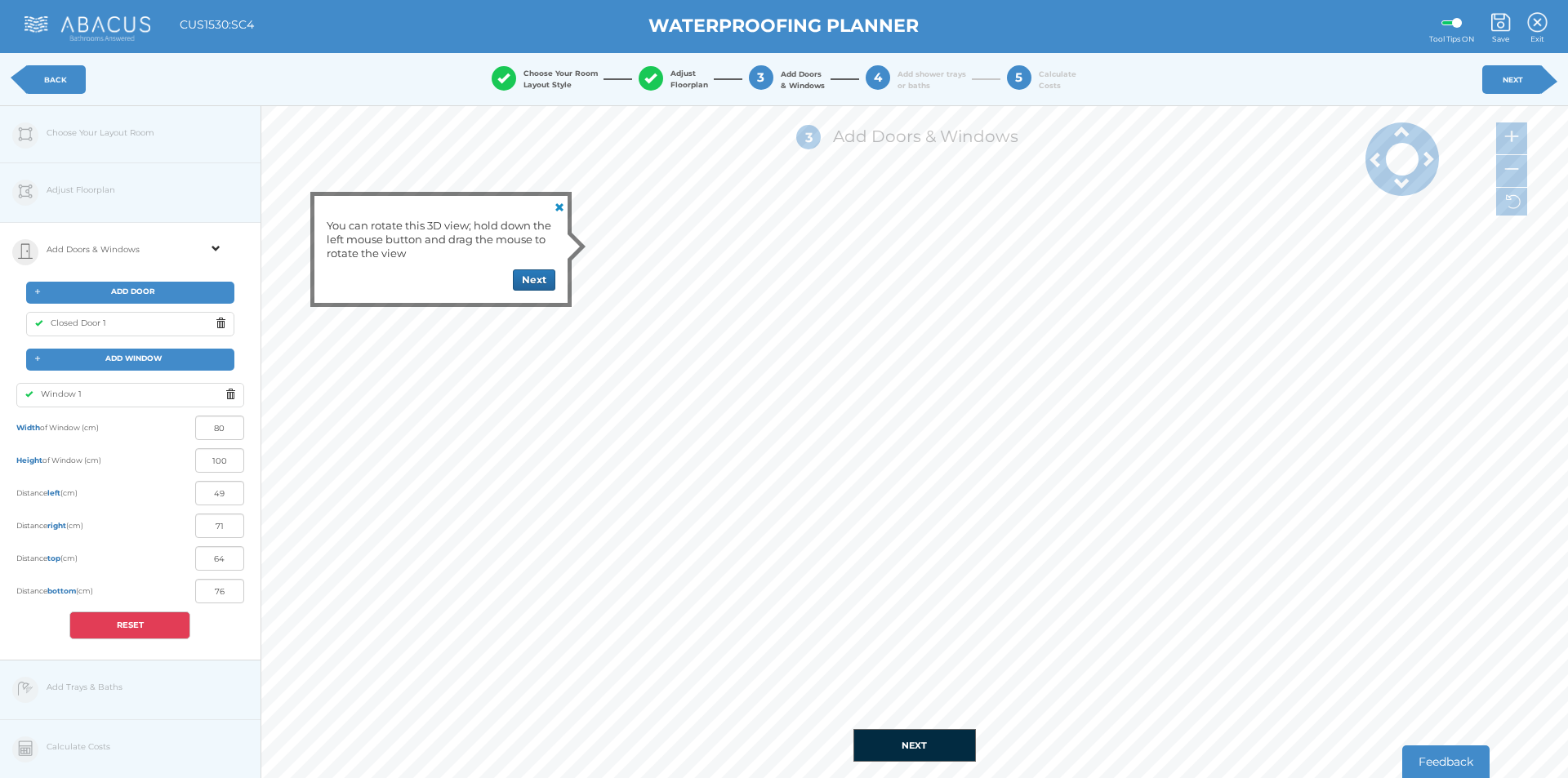
type input "56"
type input "84"
type input "53"
type input "67"
type input "49"
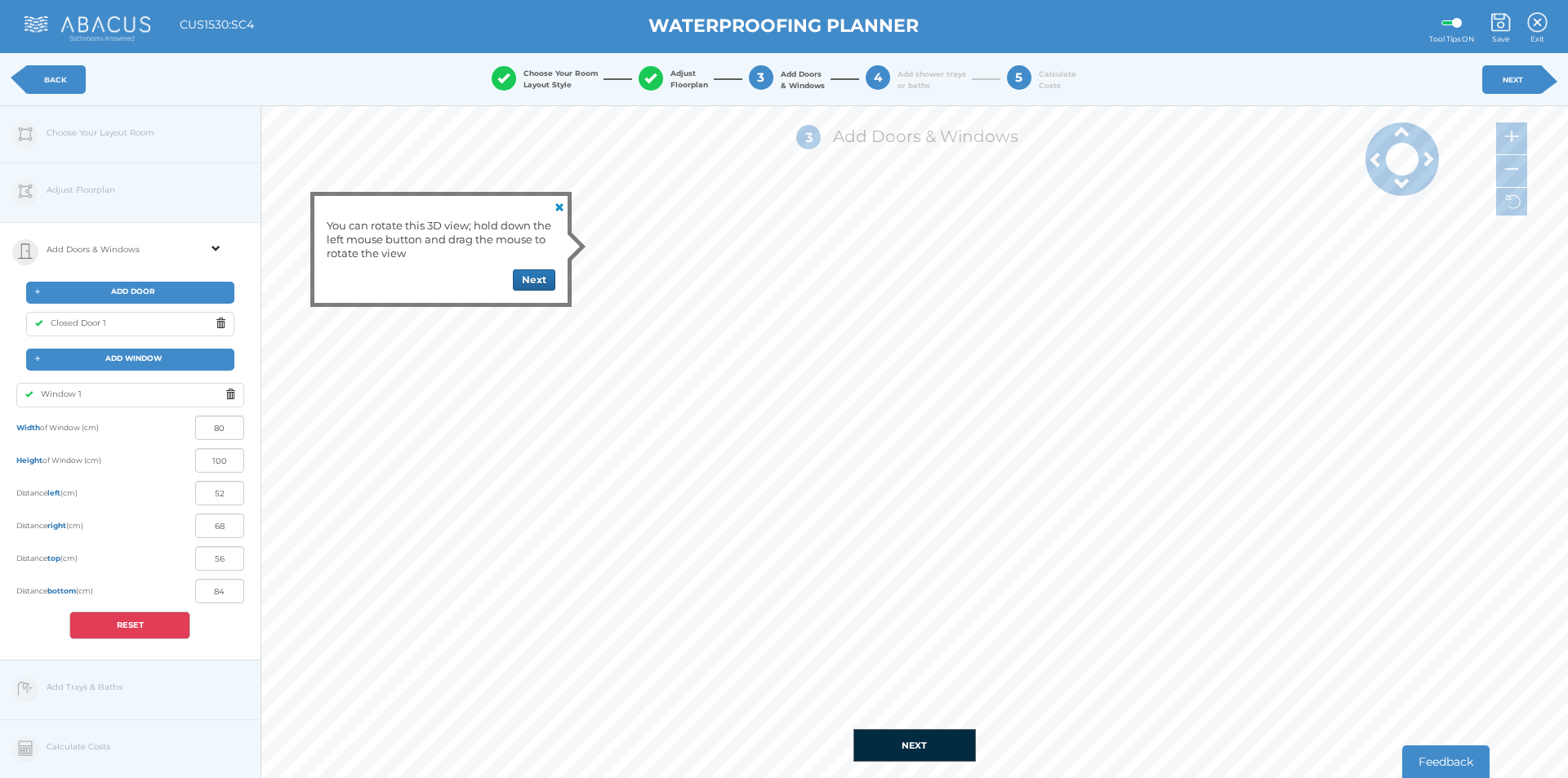
type input "91"
type input "54"
type input "66"
type input "46"
type input "94"
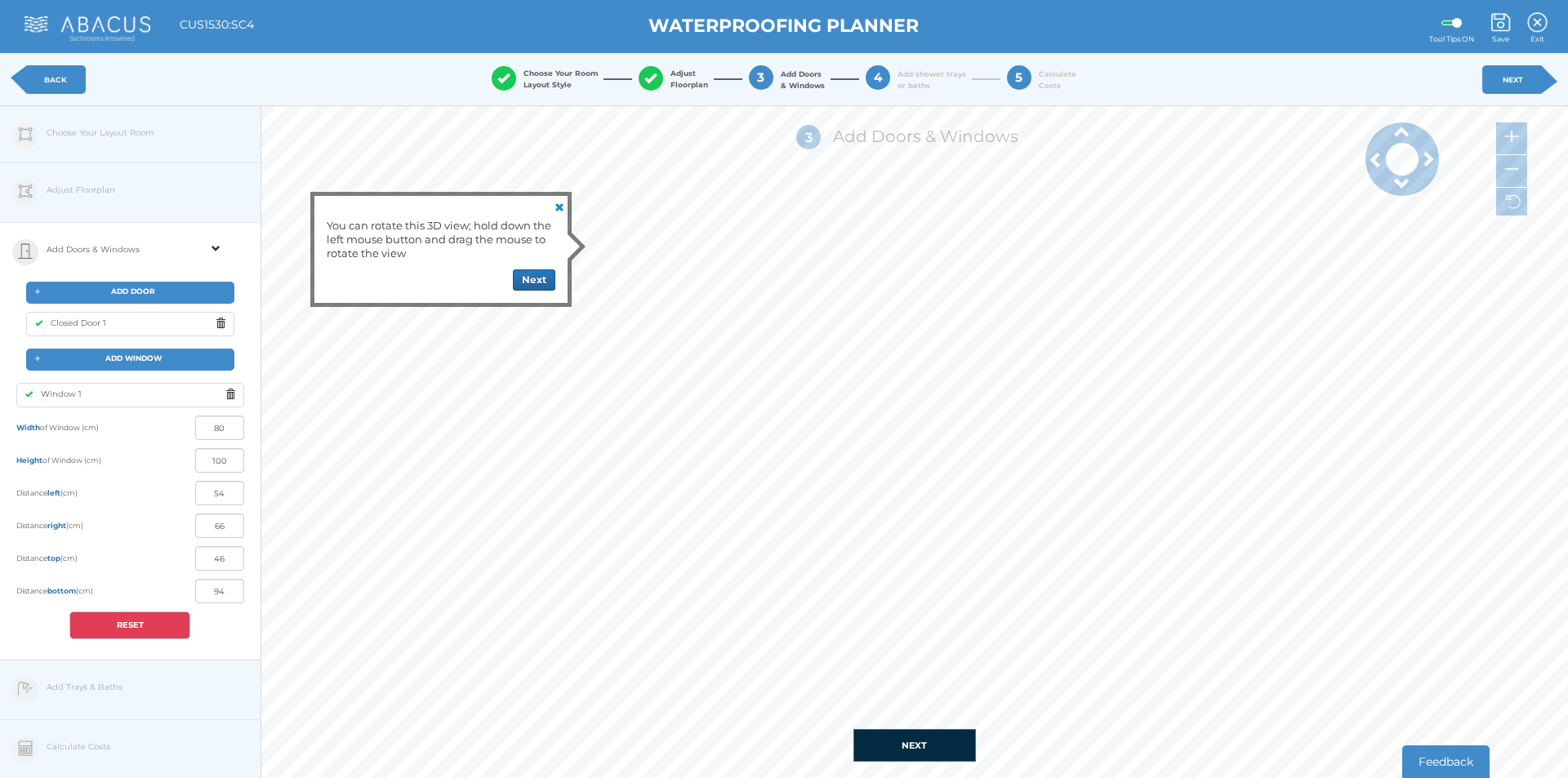
type input "44"
type input "96"
type input "56"
type input "64"
type input "41"
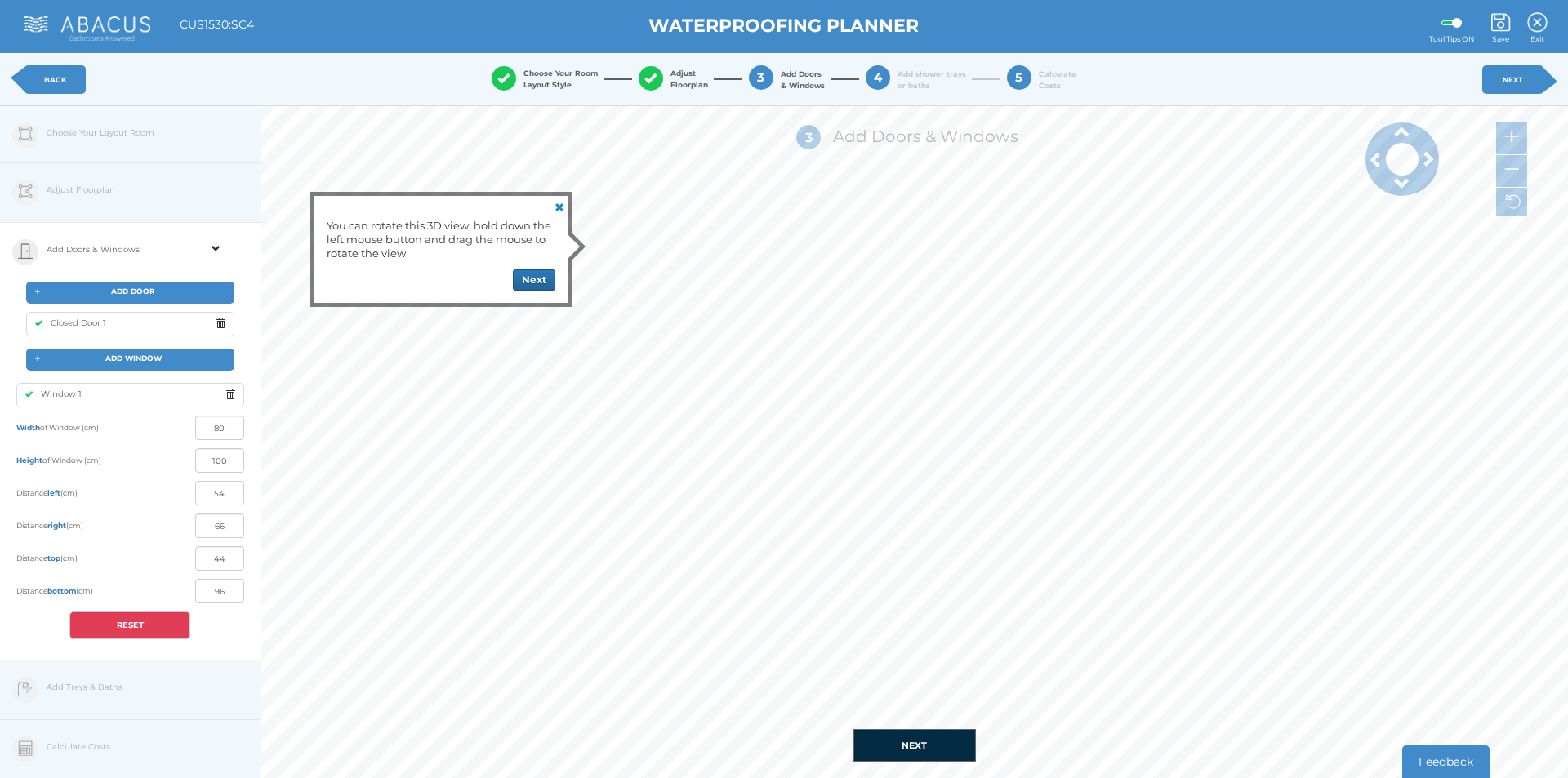
type input "99"
click at [952, 747] on button "NEXT" at bounding box center [914, 746] width 123 height 33
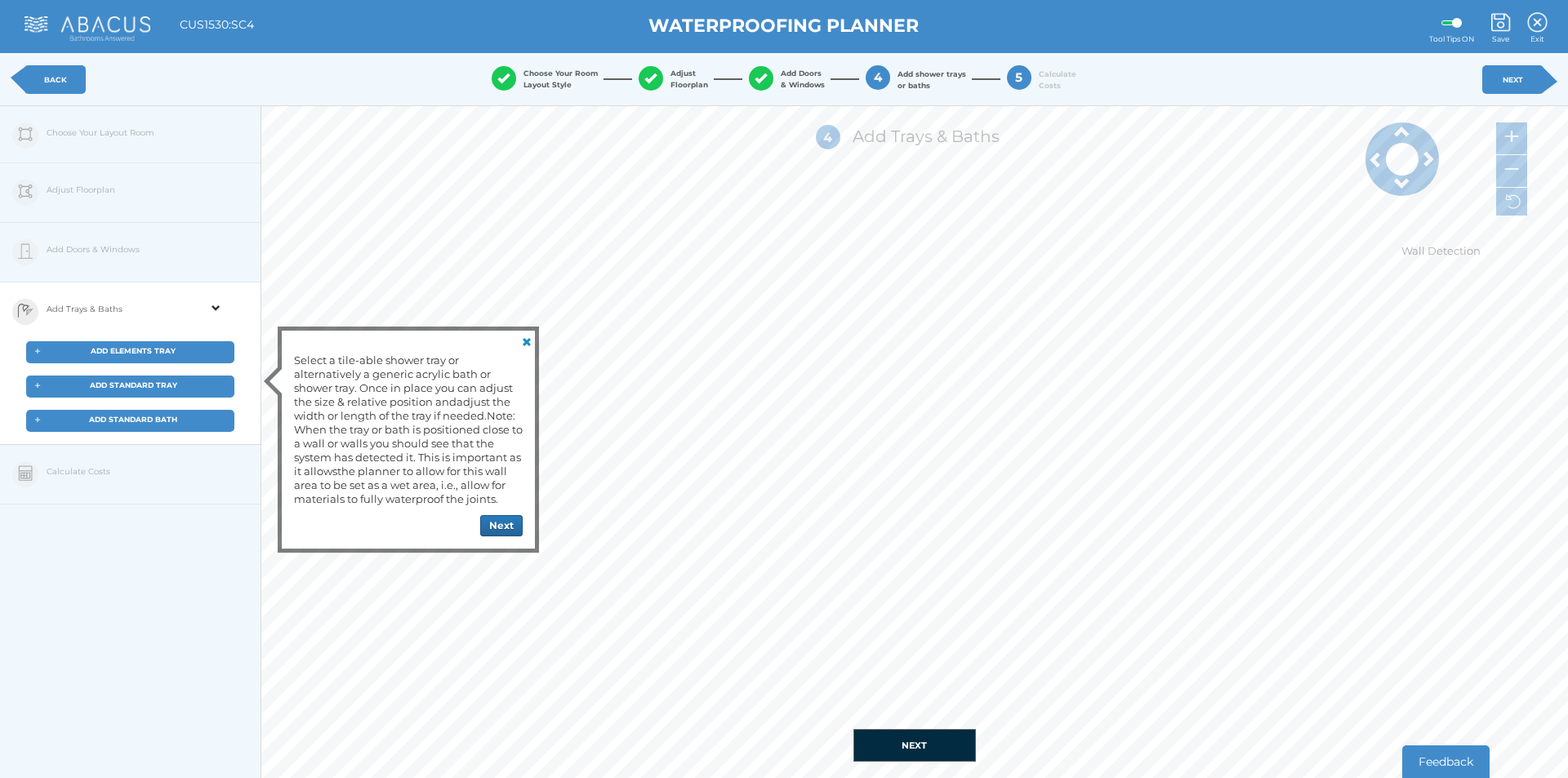
click at [166, 348] on span "ADD ELEMENTS TRAY" at bounding box center [132, 350] width 85 height 9
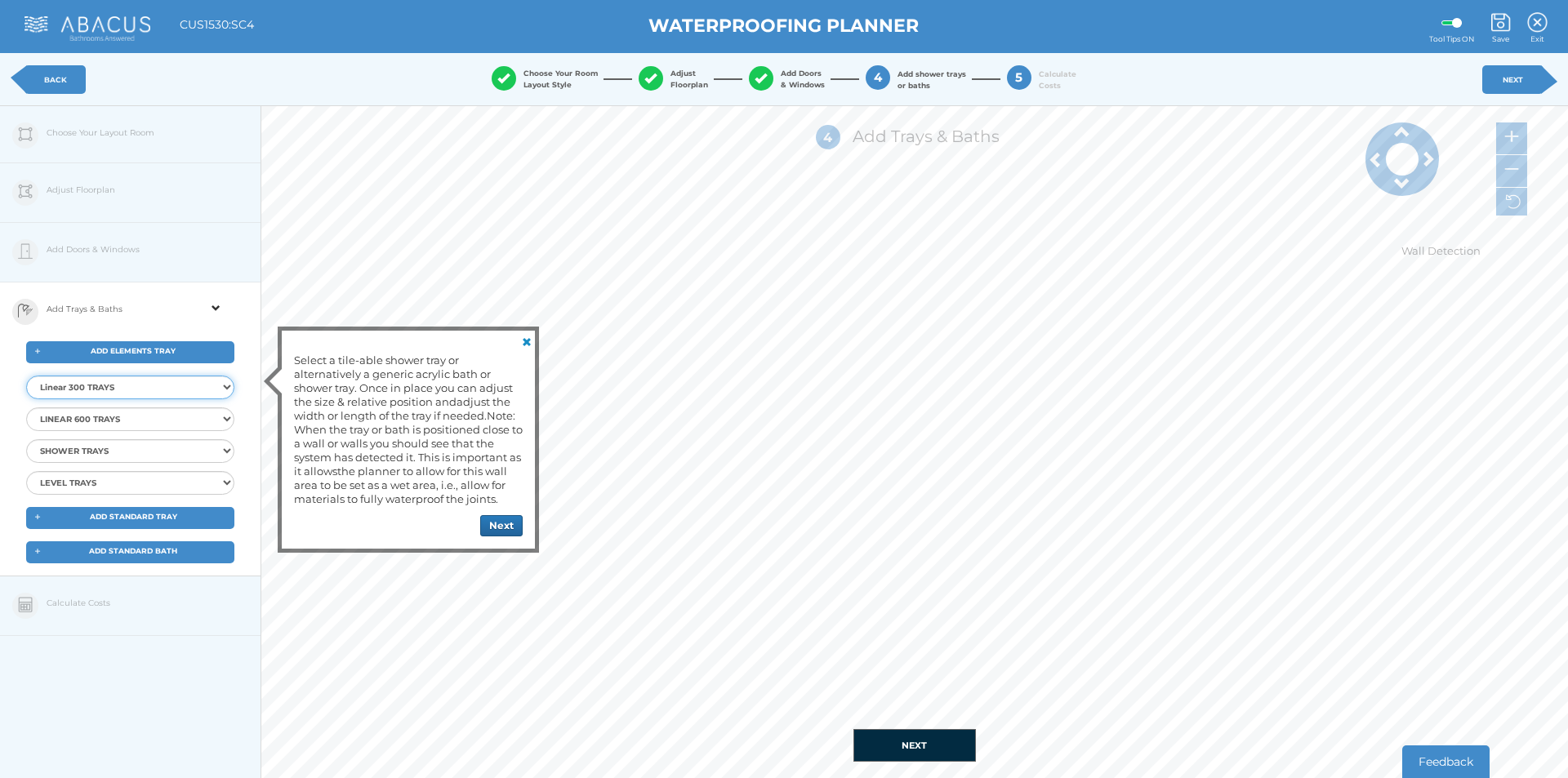
click at [149, 395] on select "Linear 300 TRAYS Elements Linear 300 Shower Tray 9x9 Centre Elements Linear 300…" at bounding box center [130, 387] width 208 height 24
click at [188, 374] on div "+ ADD ELEMENTS TRAY Linear 300 TRAYS Elements Linear 300 Shower Tray 9x9 Centre…" at bounding box center [130, 418] width 261 height 154
click at [179, 389] on select "Linear 300 TRAYS Elements Linear 300 Shower Tray 9x9 Centre Elements Linear 300…" at bounding box center [130, 387] width 208 height 24
select select "{"id":"11","ProductID":"4582","Item":"EMLT-05-1009","Description":"Elements Lin…"
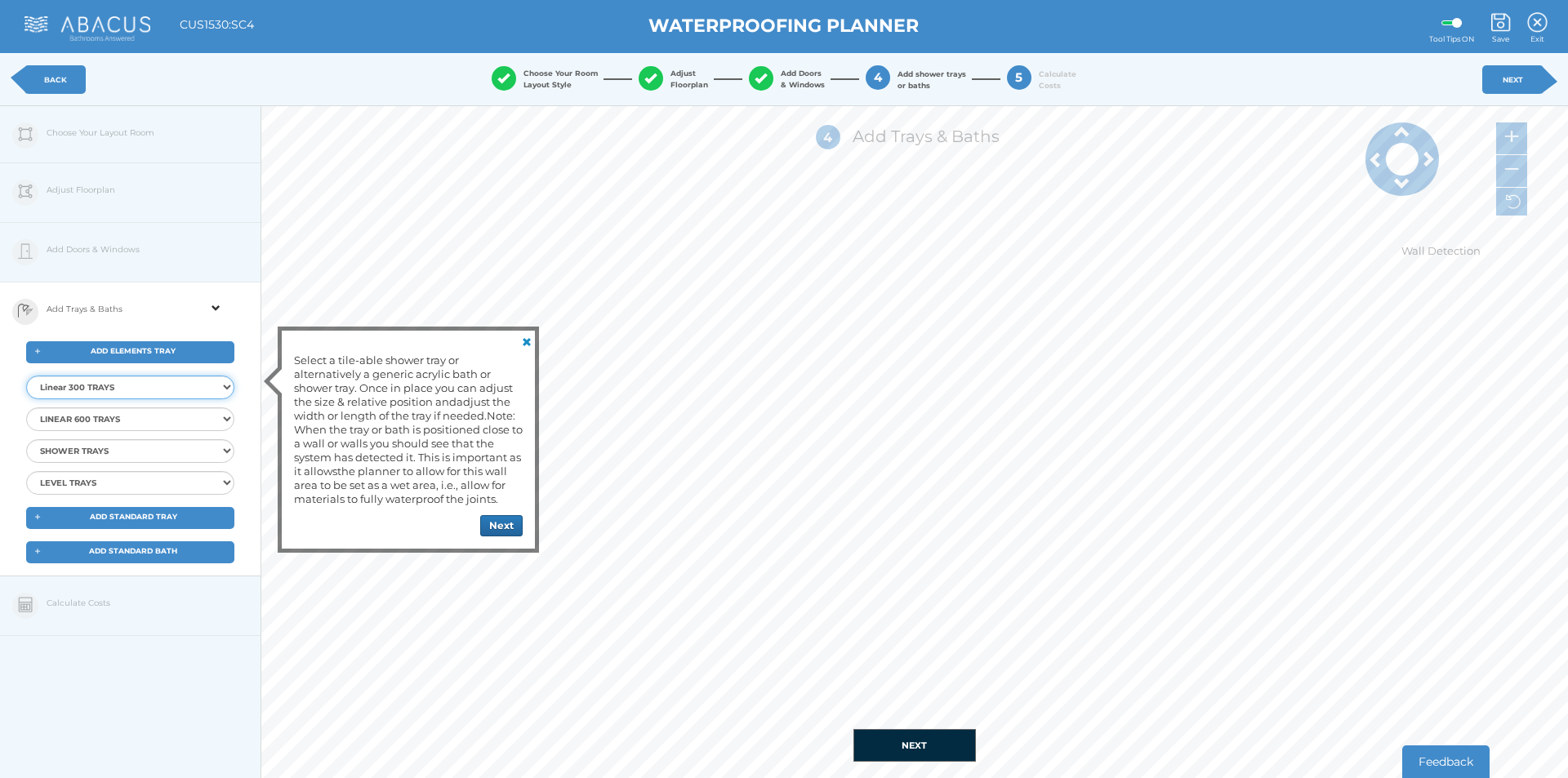
click at [26, 376] on select "Linear 300 TRAYS Elements Linear 300 Shower Tray 9x9 Centre Elements Linear 300…" at bounding box center [130, 387] width 208 height 24
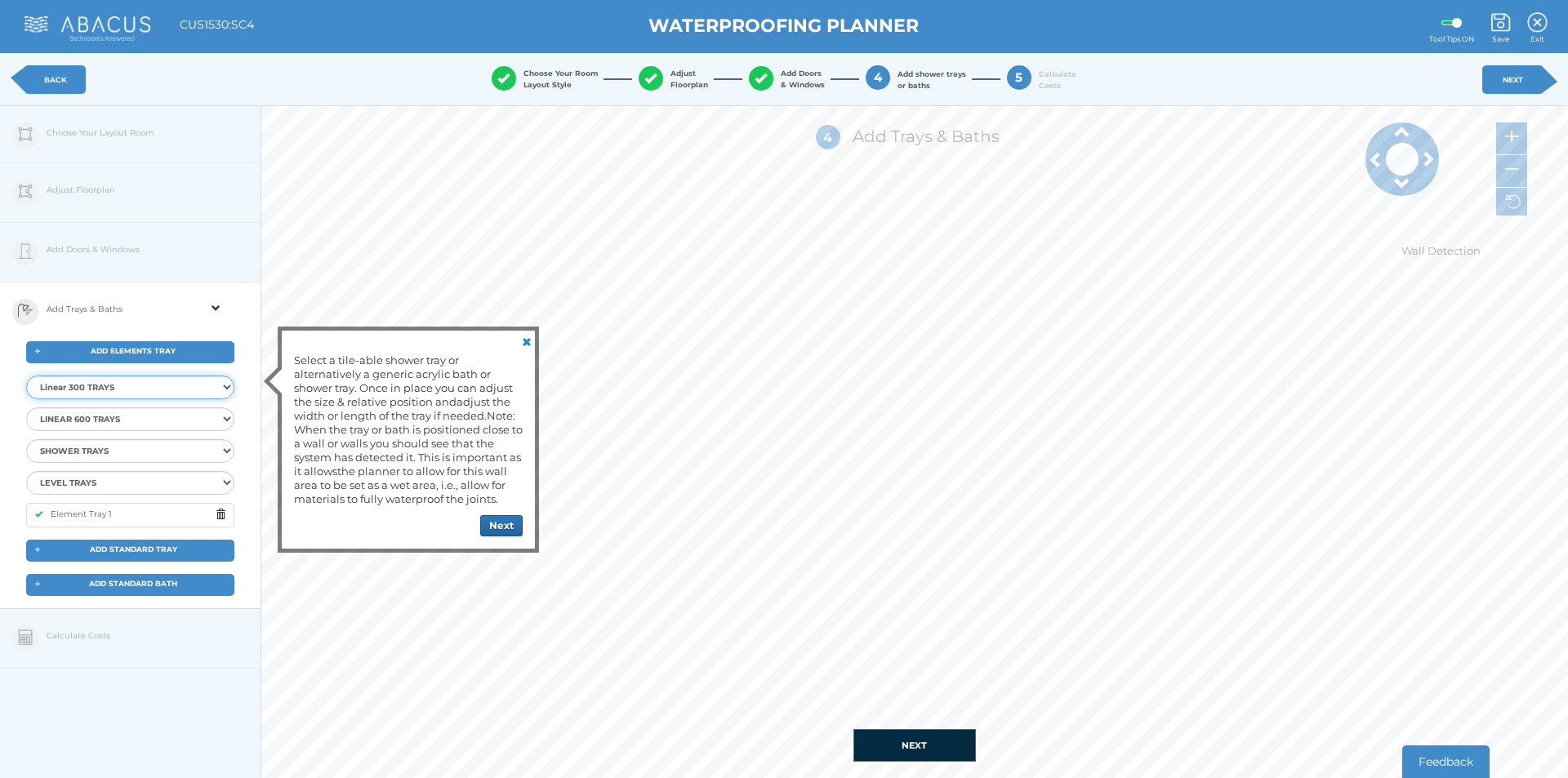
select select
click at [215, 516] on span at bounding box center [224, 515] width 18 height 21
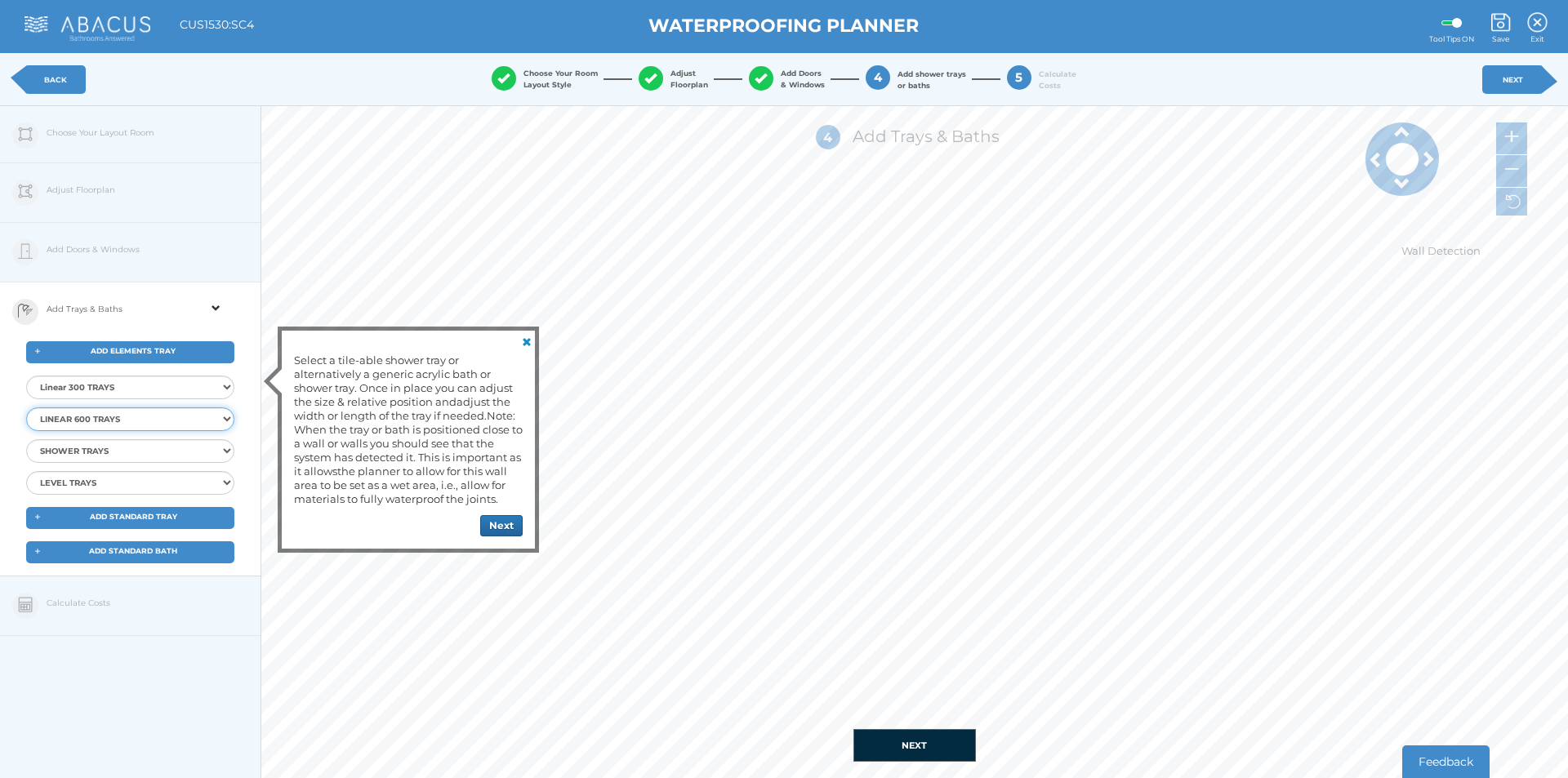
click at [199, 415] on select "LINEAR 600 TRAYS Elements LIN600 Level Tray 9x9 End Elements LIN600 Level Tray1…" at bounding box center [130, 419] width 208 height 24
click at [199, 417] on select "LINEAR 600 TRAYS Elements LIN600 Level Tray 9x9 End Elements LIN600 Level Tray1…" at bounding box center [130, 419] width 208 height 24
click at [188, 448] on select "SHOWER TRAYS Elements Shower Tray 9x9 CENTRE Elements Shower Tray 10x10 CENTRE …" at bounding box center [130, 451] width 208 height 24
select select "{"id":"67","ProductID":"4378","Item":"EMST-10-1005","Description":"Elements Sho…"
click at [26, 439] on select "SHOWER TRAYS Elements Shower Tray 9x9 CENTRE Elements Shower Tray 10x10 CENTRE …" at bounding box center [130, 451] width 208 height 24
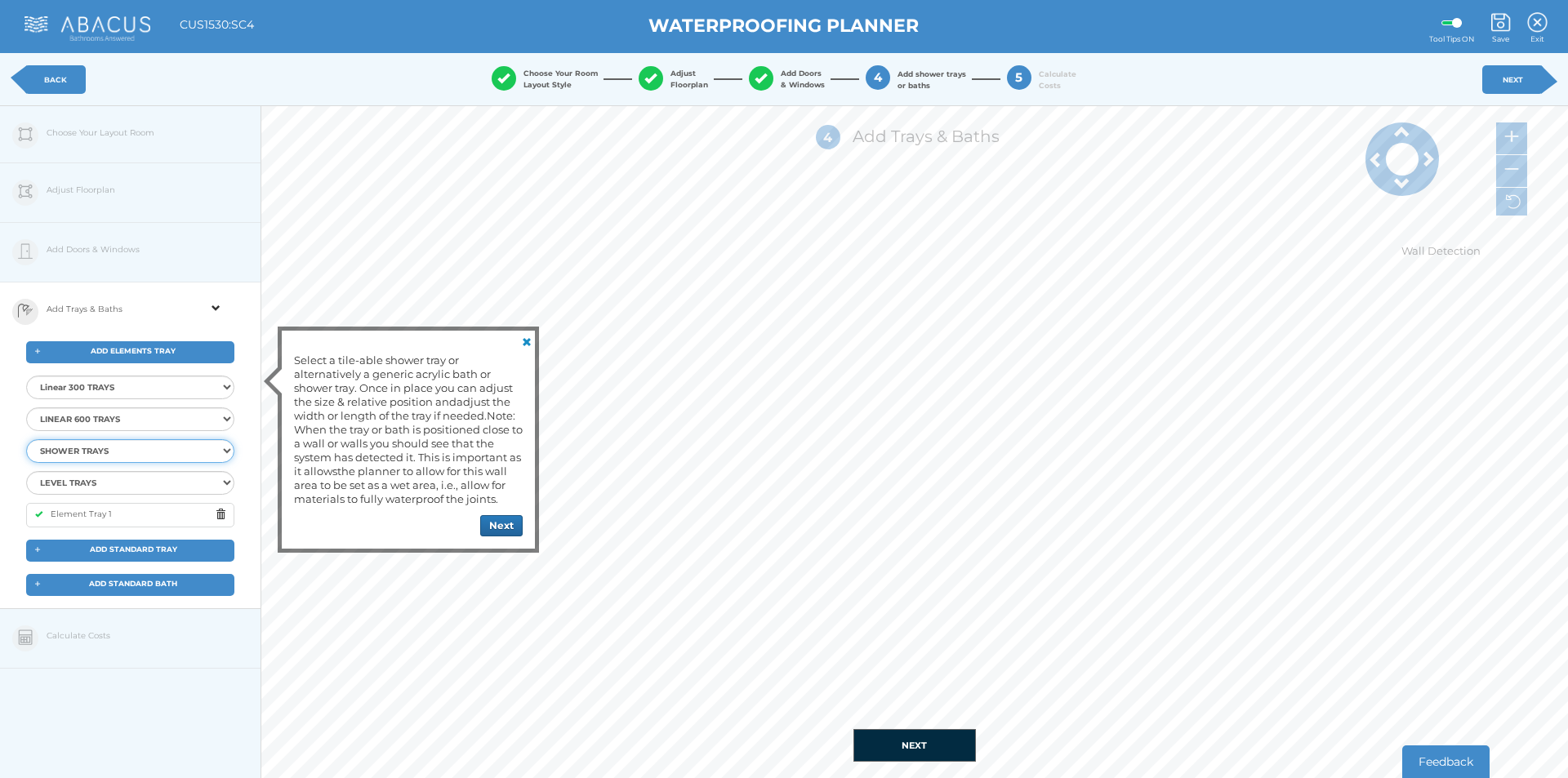
select select
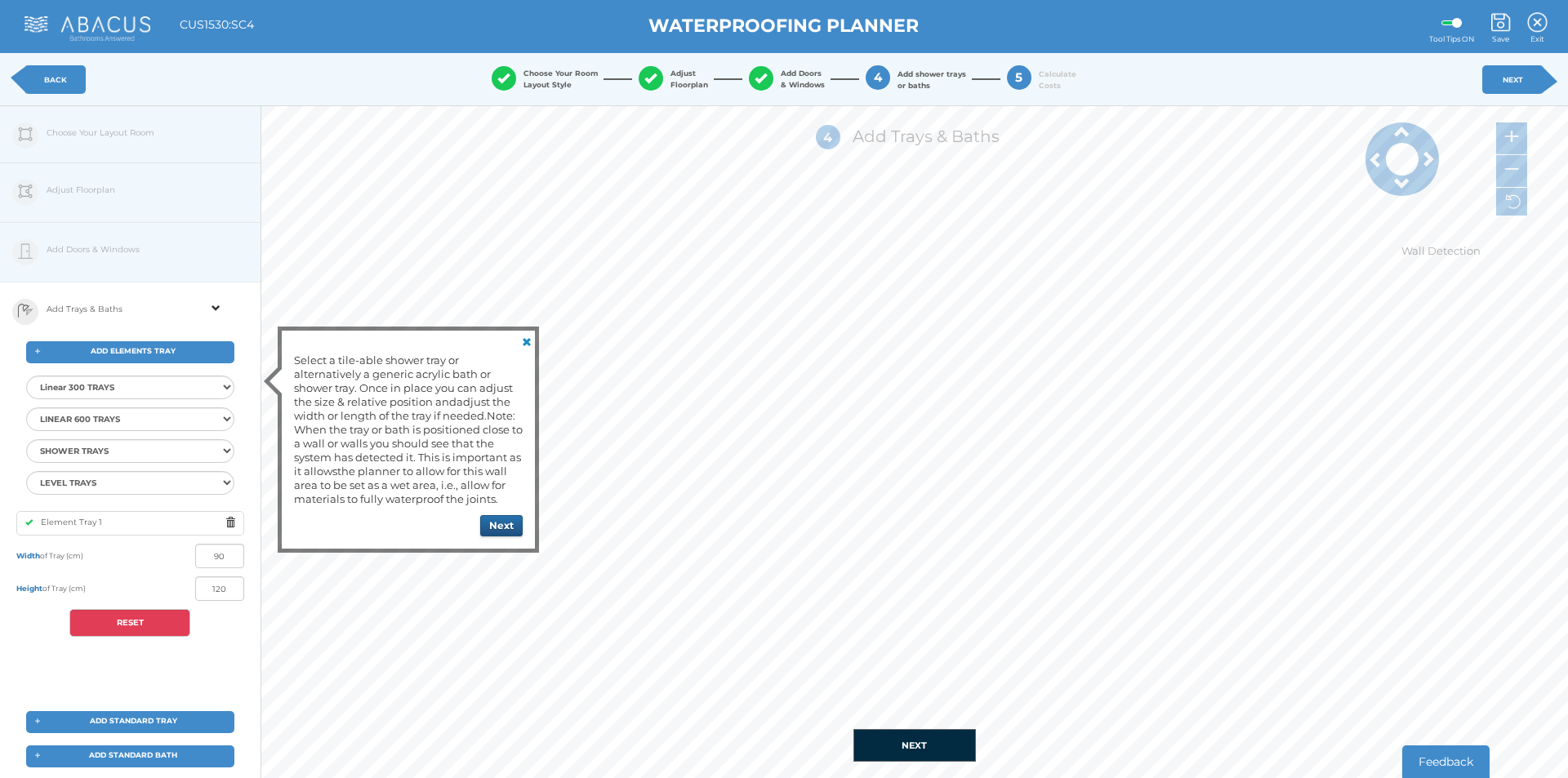
click at [513, 529] on button "Next" at bounding box center [502, 526] width 43 height 21
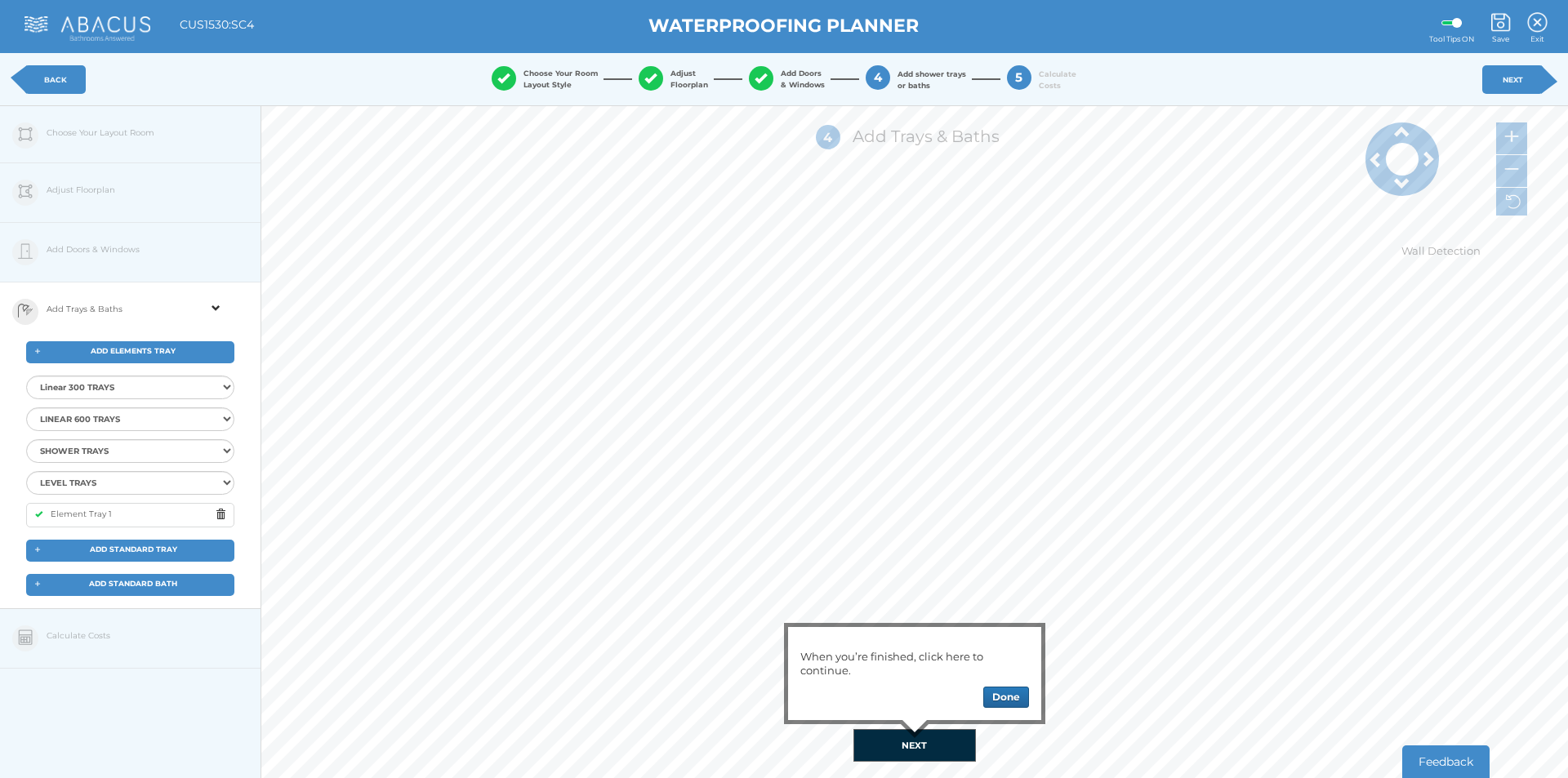
click at [917, 748] on div at bounding box center [914, 739] width 28 height 28
click at [1001, 706] on button "Done" at bounding box center [1006, 697] width 46 height 21
click at [943, 753] on button "NEXT" at bounding box center [914, 746] width 123 height 33
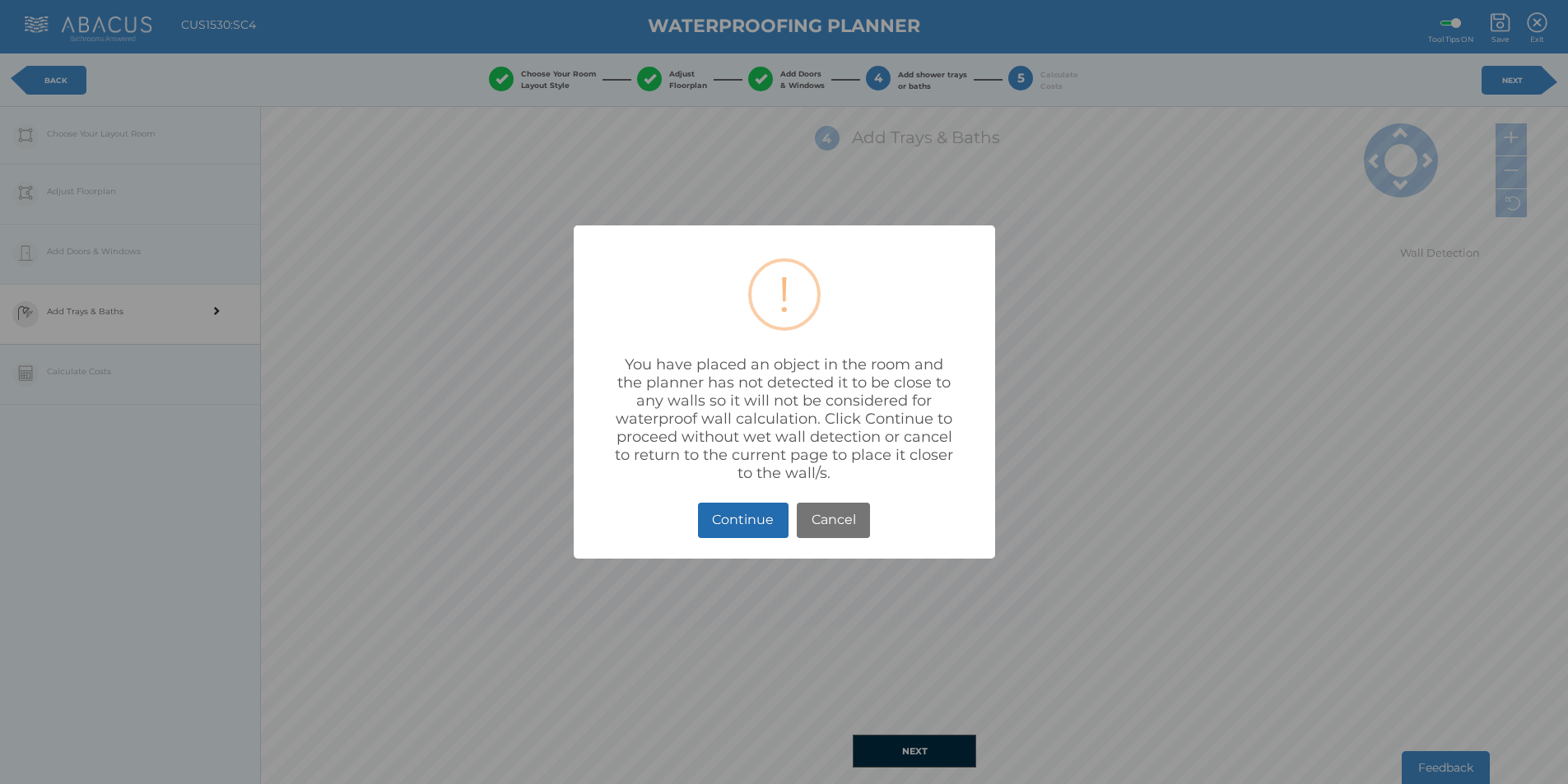
click at [734, 519] on button "Continue" at bounding box center [743, 520] width 90 height 36
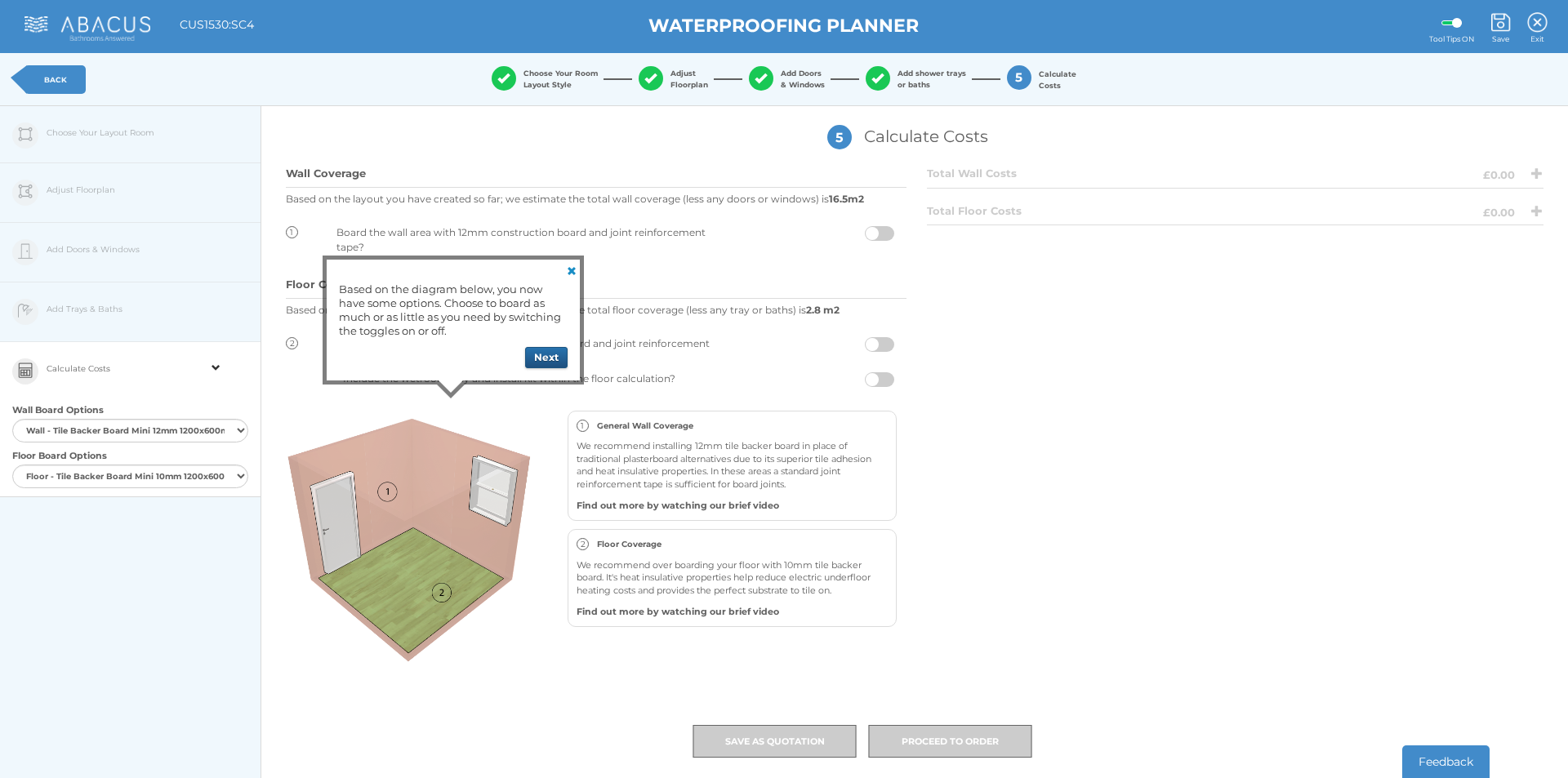
click at [548, 355] on button "Next" at bounding box center [547, 358] width 43 height 21
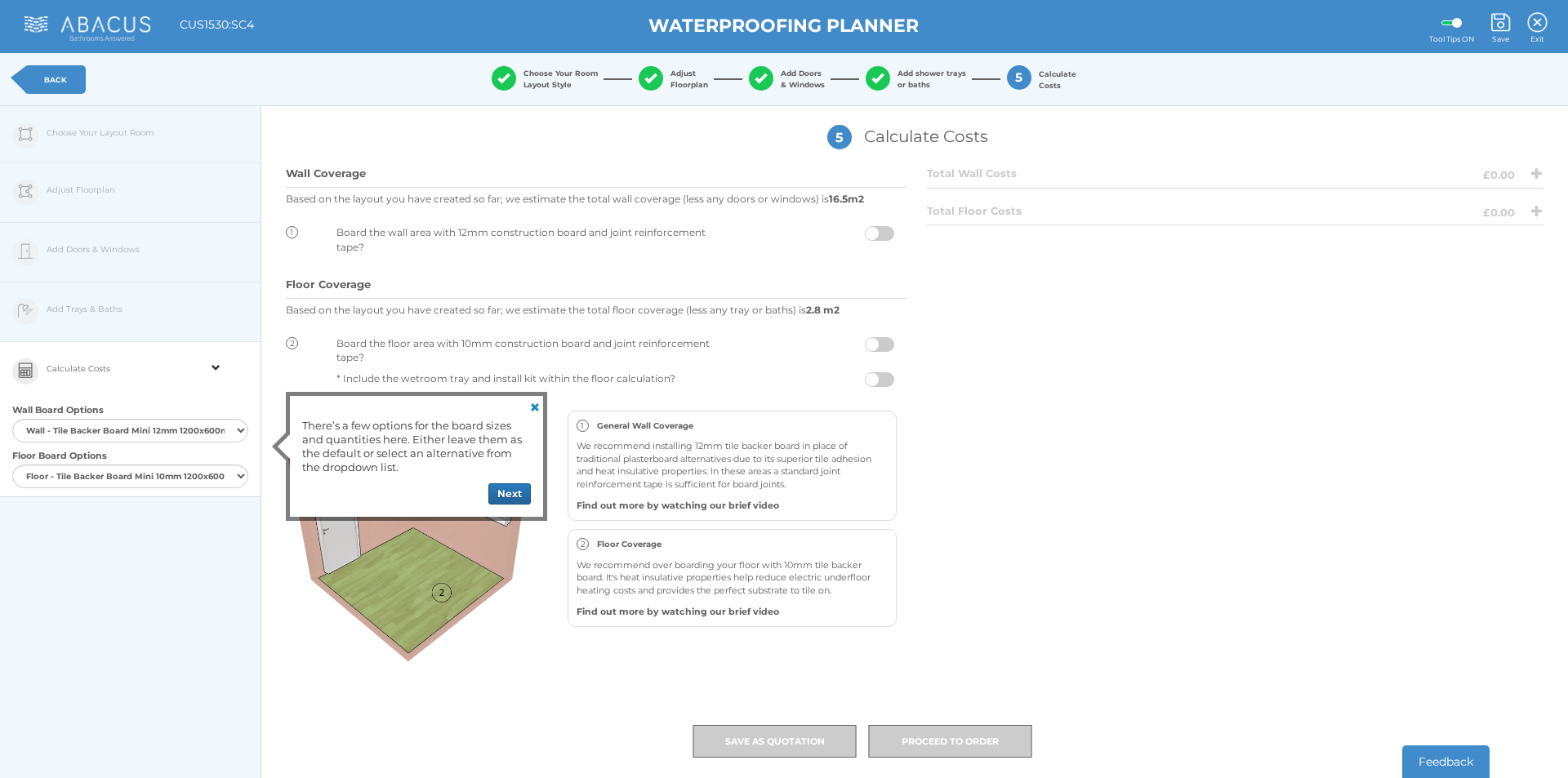
click at [537, 396] on div "There’s a few options for the board sizes and quantities here. Either leave the…" at bounding box center [417, 456] width 261 height 129
click at [530, 410] on link at bounding box center [534, 406] width 20 height 20
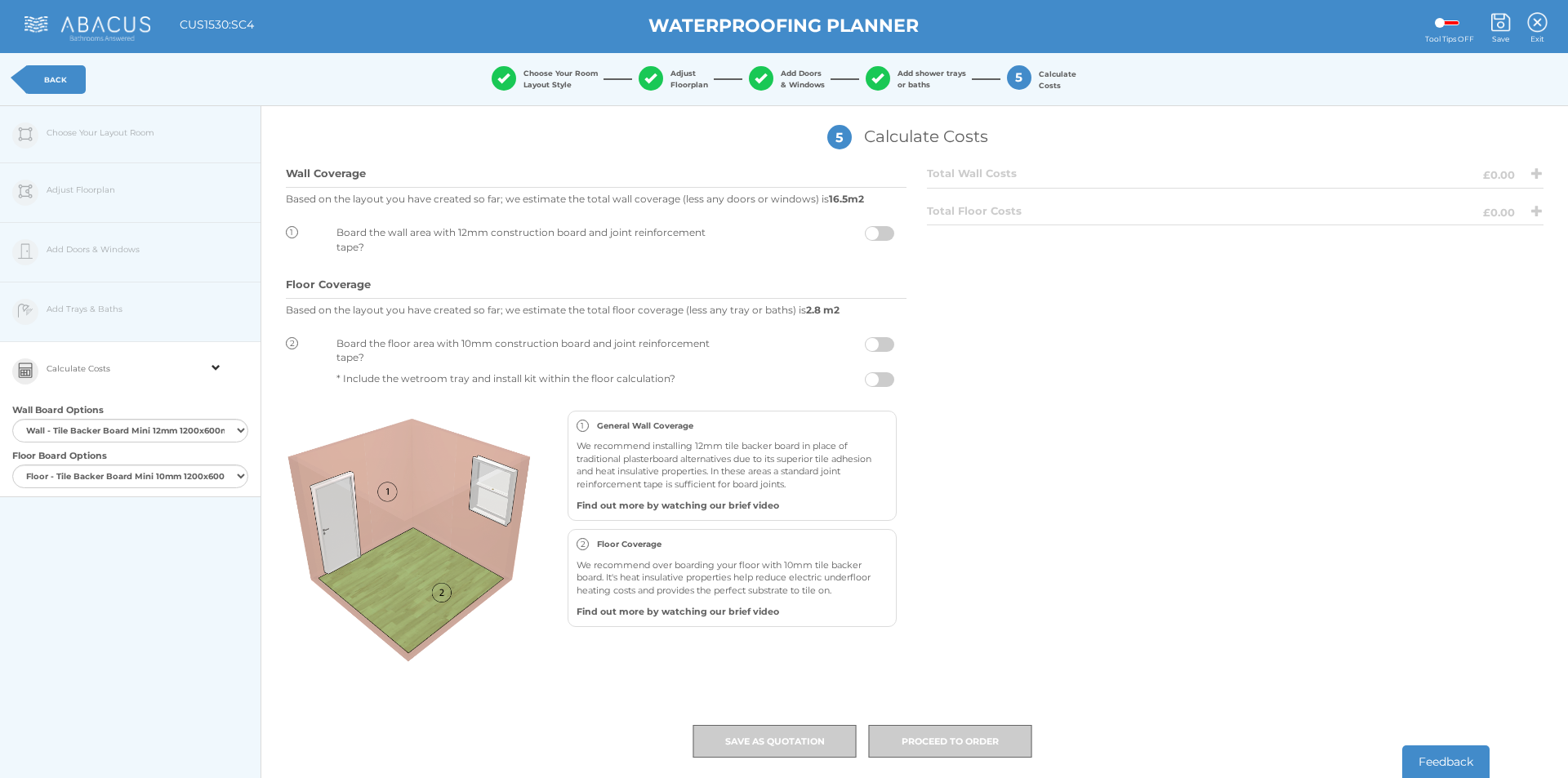
click at [879, 225] on div "2 1 Board the wall area with 12mm construction board and joint reinforcement ta…" at bounding box center [596, 238] width 621 height 48
click at [879, 231] on span at bounding box center [880, 234] width 30 height 15
click at [894, 229] on input "checkbox" at bounding box center [894, 229] width 0 height 0
